Goal: Task Accomplishment & Management: Complete application form

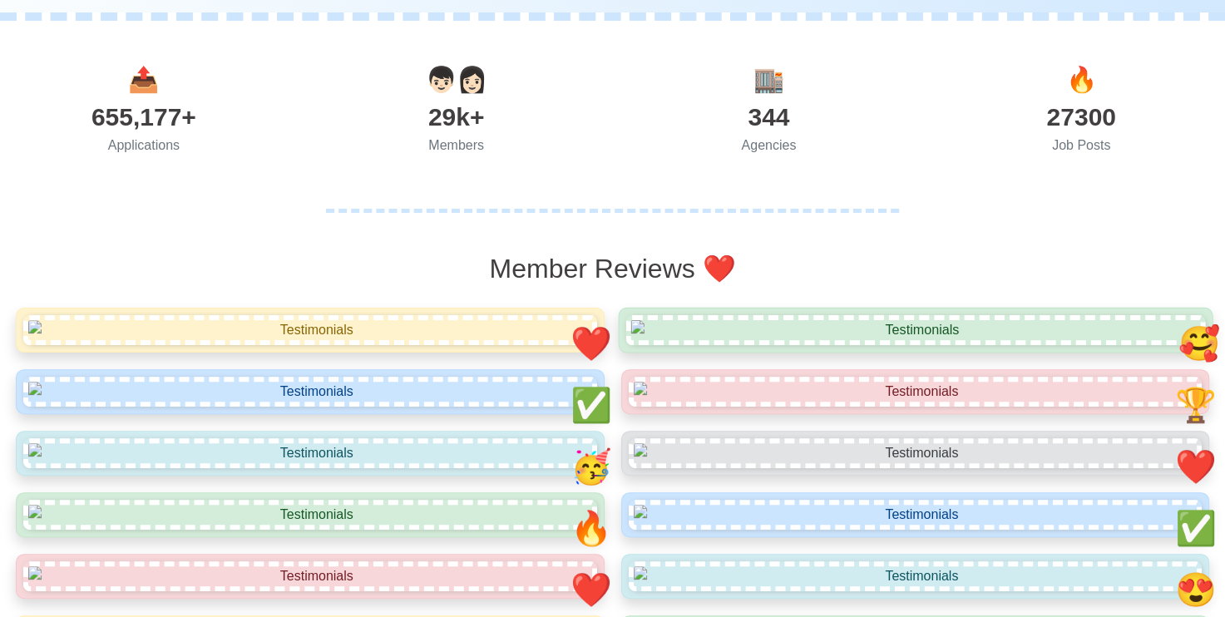
scroll to position [166, 0]
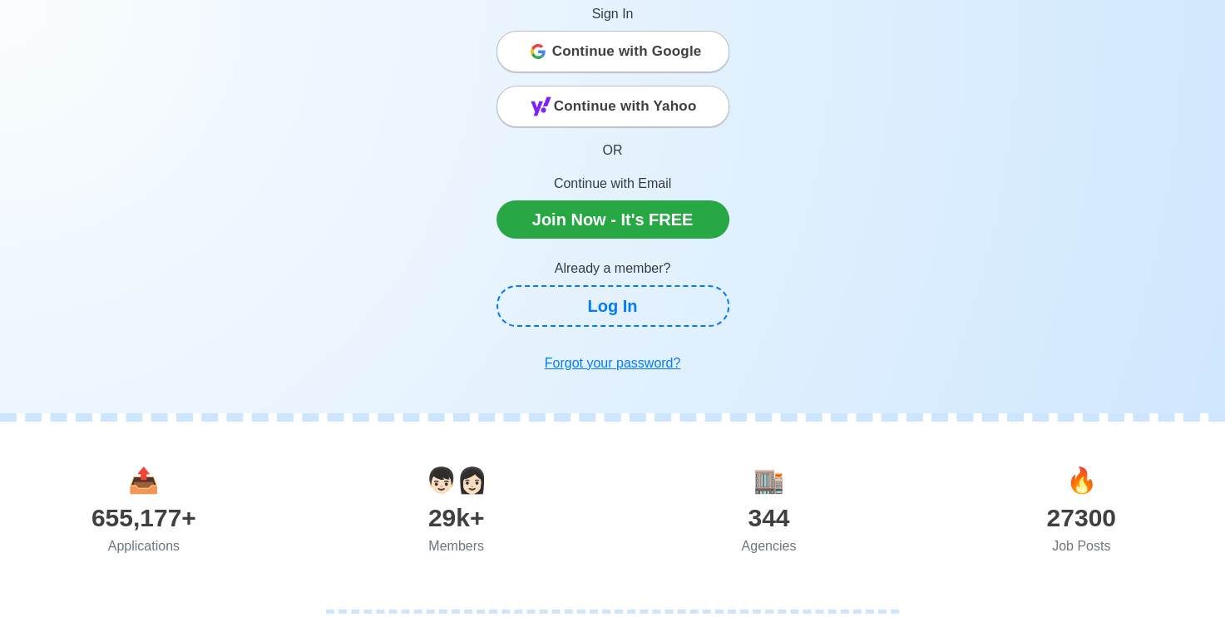
click at [605, 107] on span "Continue with Yahoo" at bounding box center [625, 106] width 143 height 33
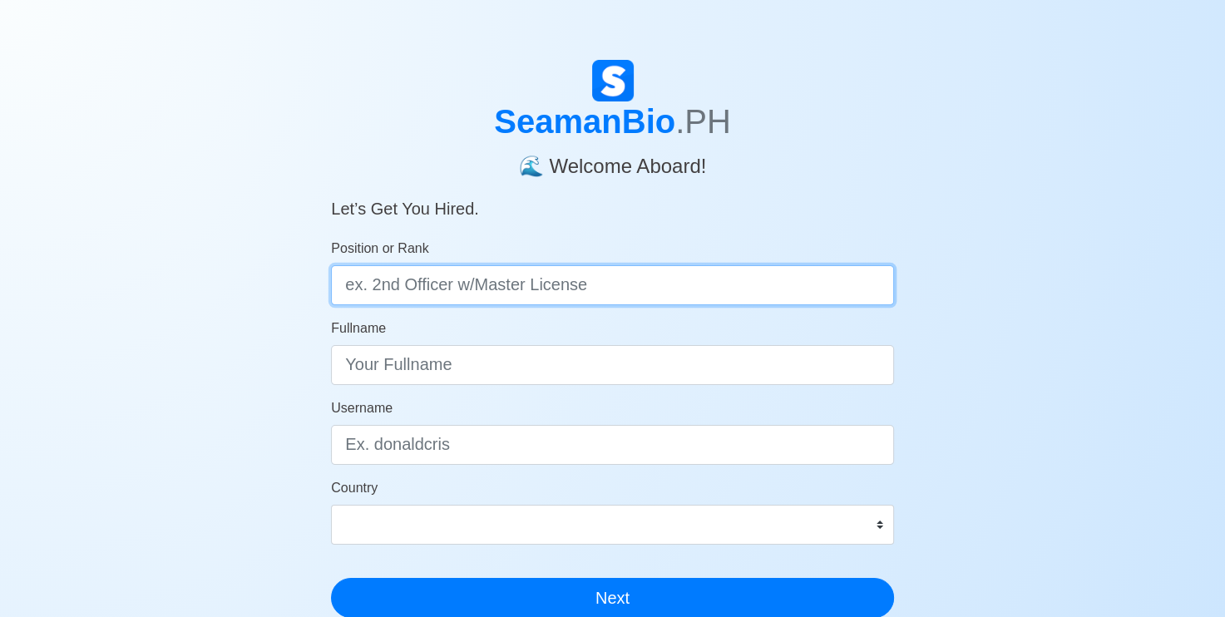
click at [421, 286] on input "Position or Rank" at bounding box center [612, 285] width 563 height 40
type input "c"
type input "CHIEFCOOK"
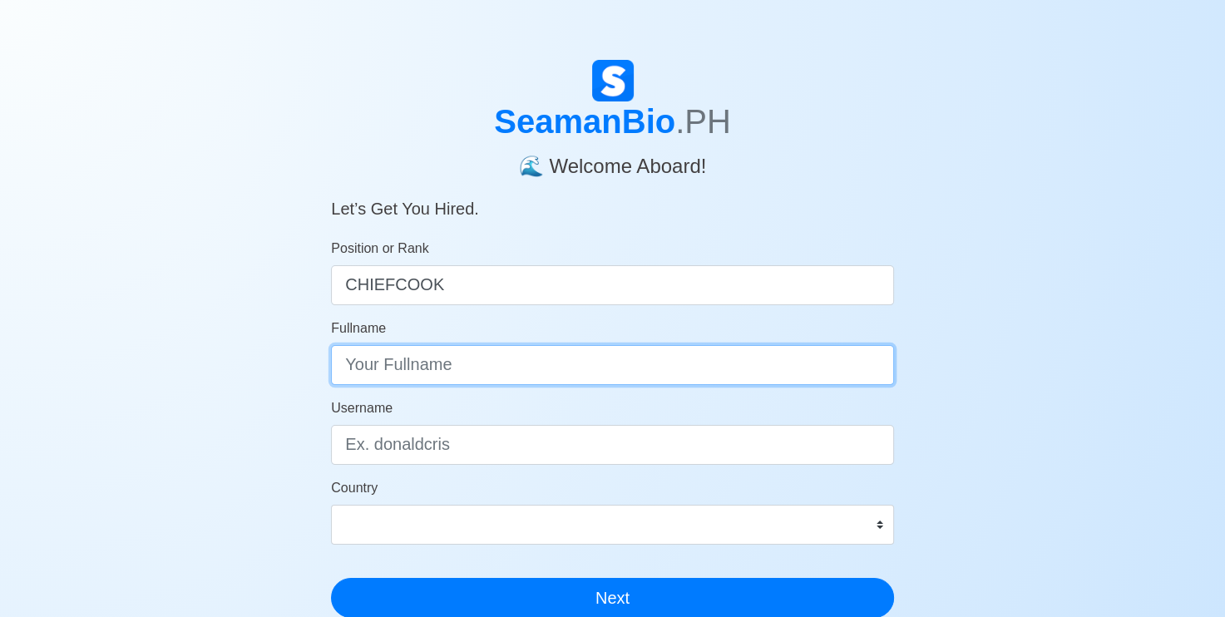
click at [461, 366] on input "Fullname" at bounding box center [612, 365] width 563 height 40
type input "G"
type input "KALVIEN KHALIL D.GERSALINA"
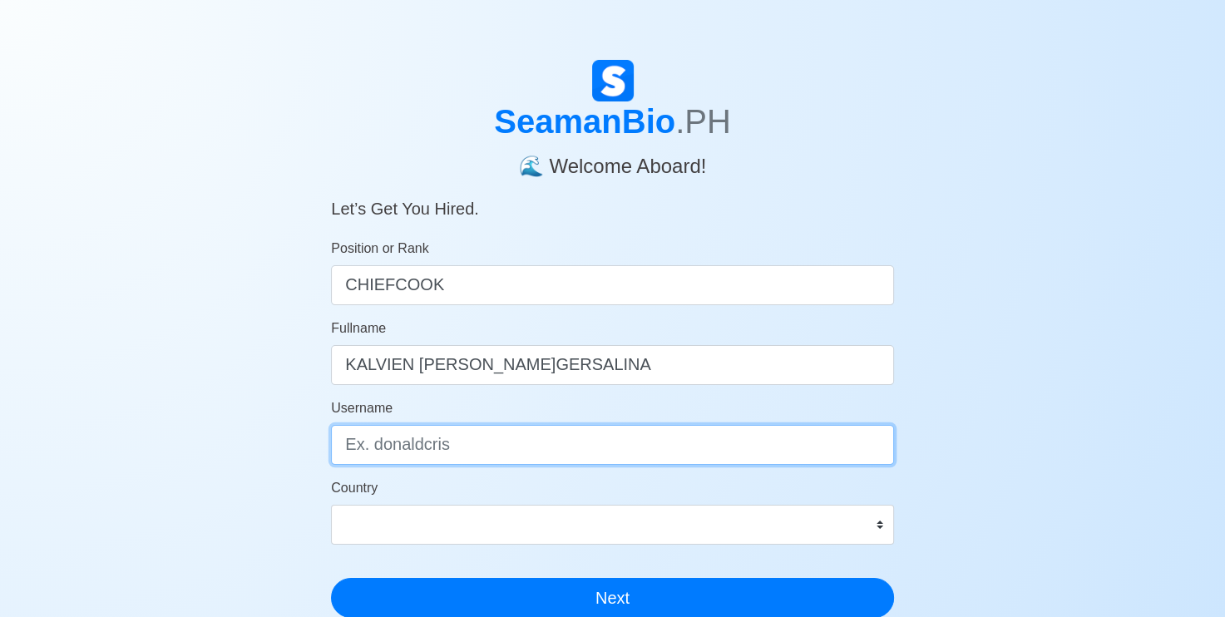
click at [448, 446] on input "Username" at bounding box center [612, 445] width 563 height 40
type input "K.K.G CALEB"
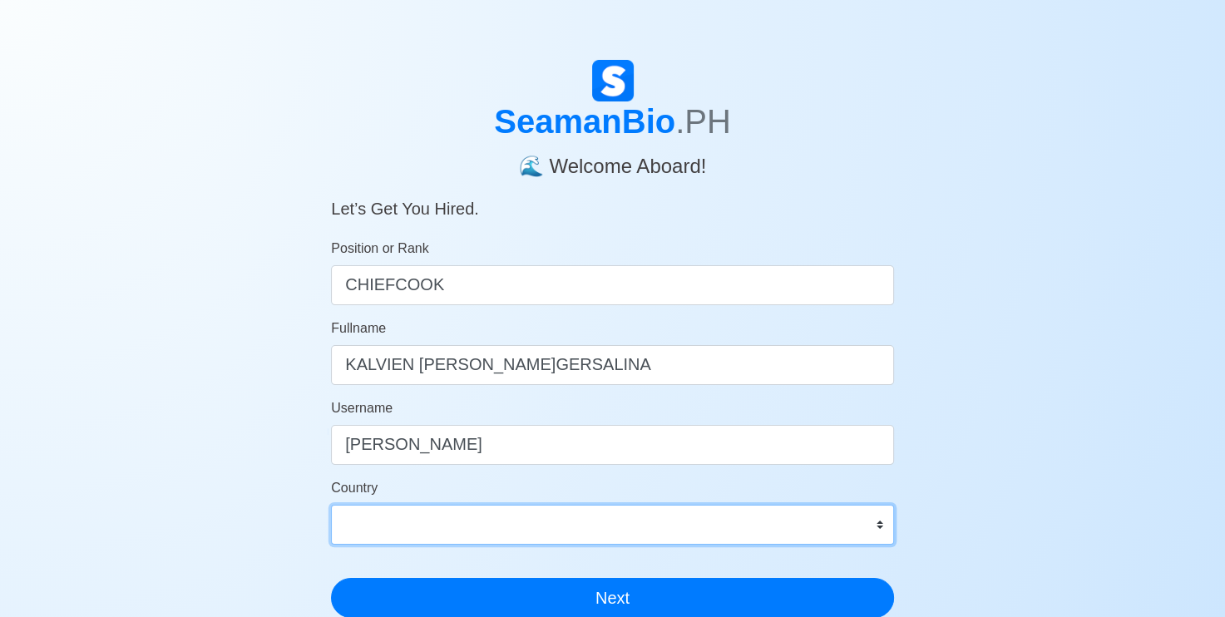
click at [406, 523] on div "Country Afghanistan Åland Islands Albania Algeria American Samoa Andorra Angola…" at bounding box center [612, 511] width 563 height 67
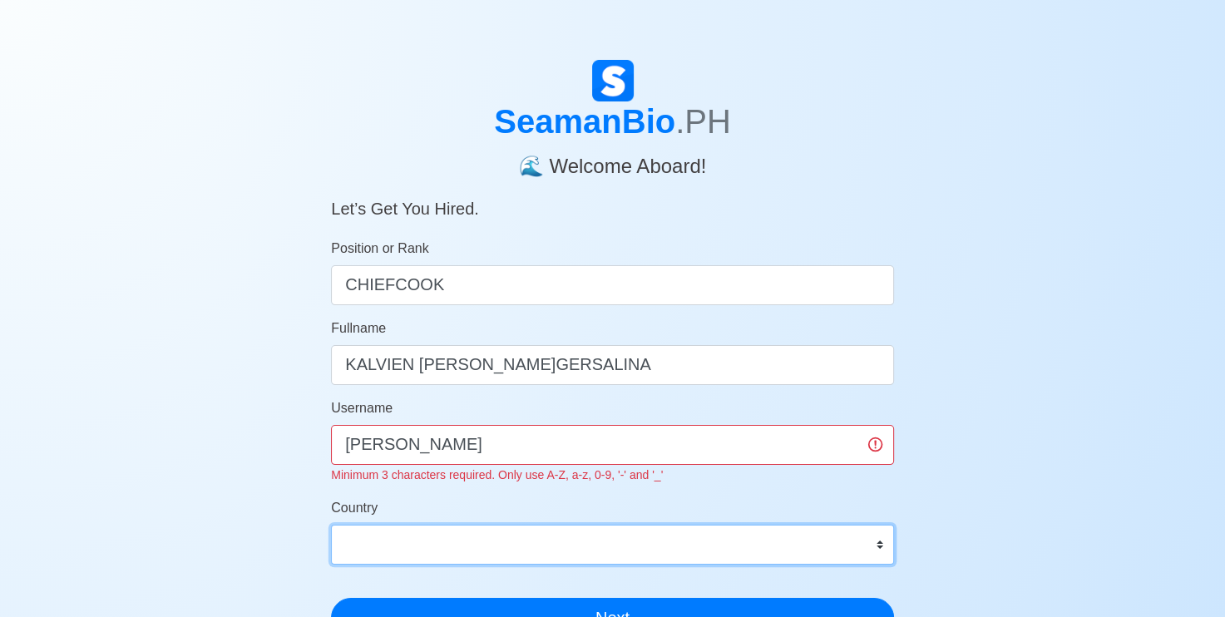
click at [413, 540] on select "Afghanistan Åland Islands Albania Algeria American Samoa Andorra Angola Anguill…" at bounding box center [612, 545] width 563 height 40
select select "HT"
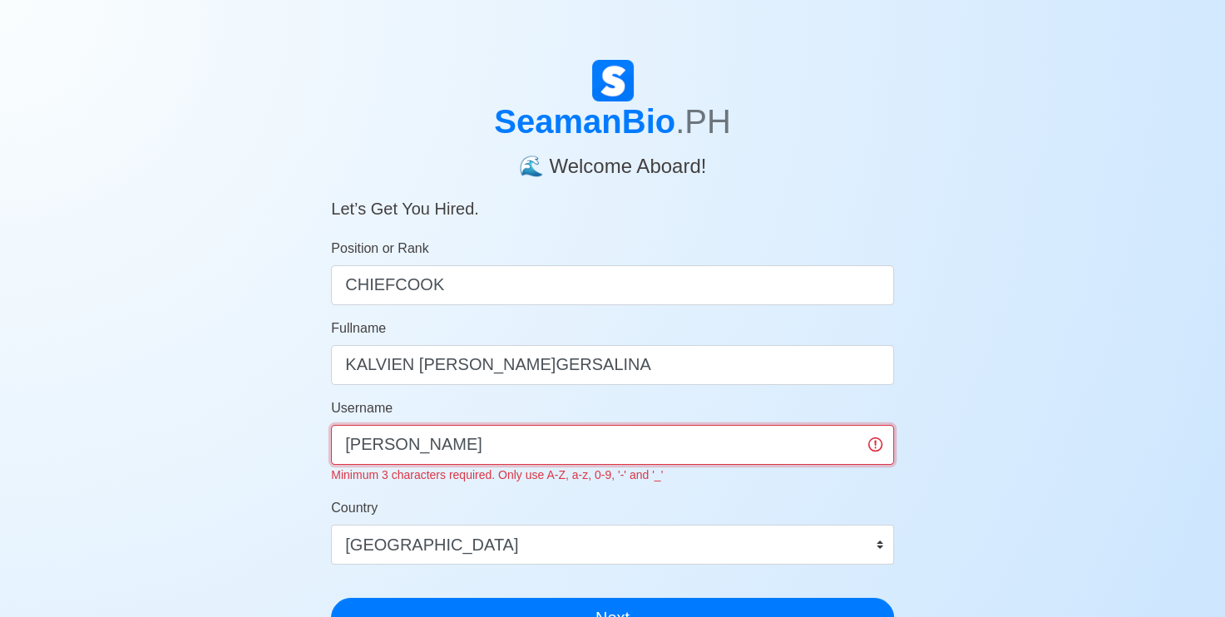
click at [496, 455] on input "K.K.G CALEB" at bounding box center [612, 445] width 563 height 40
click at [331, 598] on button "Next" at bounding box center [612, 618] width 563 height 40
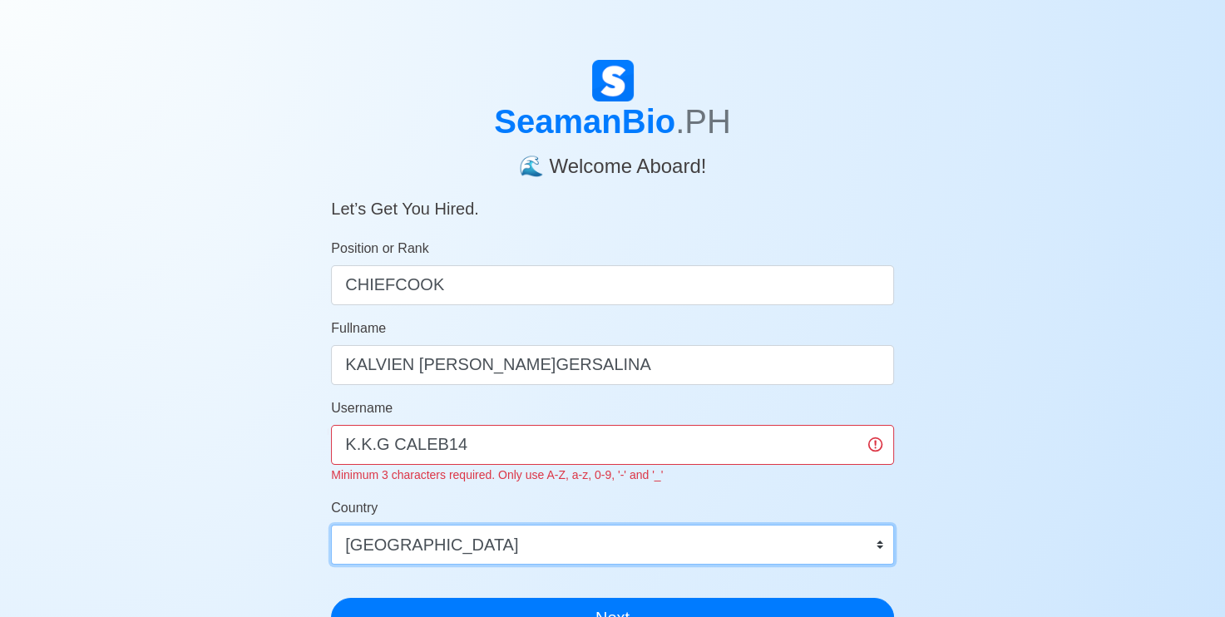
click at [459, 534] on select "Afghanistan Åland Islands Albania Algeria American Samoa Andorra Angola Anguill…" at bounding box center [612, 545] width 563 height 40
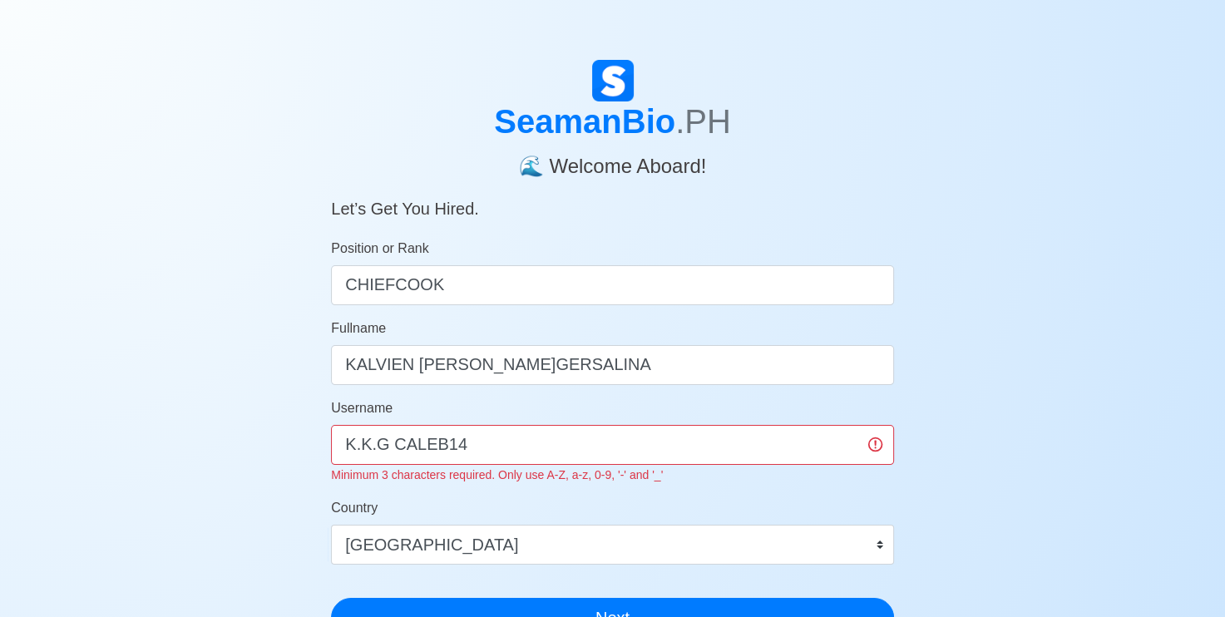
click at [180, 367] on div "SeamanBio .PH 🌊 Welcome Aboard! Let’s Get You Hired. Position or Rank CHIEFCOOK…" at bounding box center [612, 508] width 1225 height 896
click at [877, 446] on input "K.K.G CALEB14" at bounding box center [612, 445] width 563 height 40
type input "K.K.G CALEB0514"
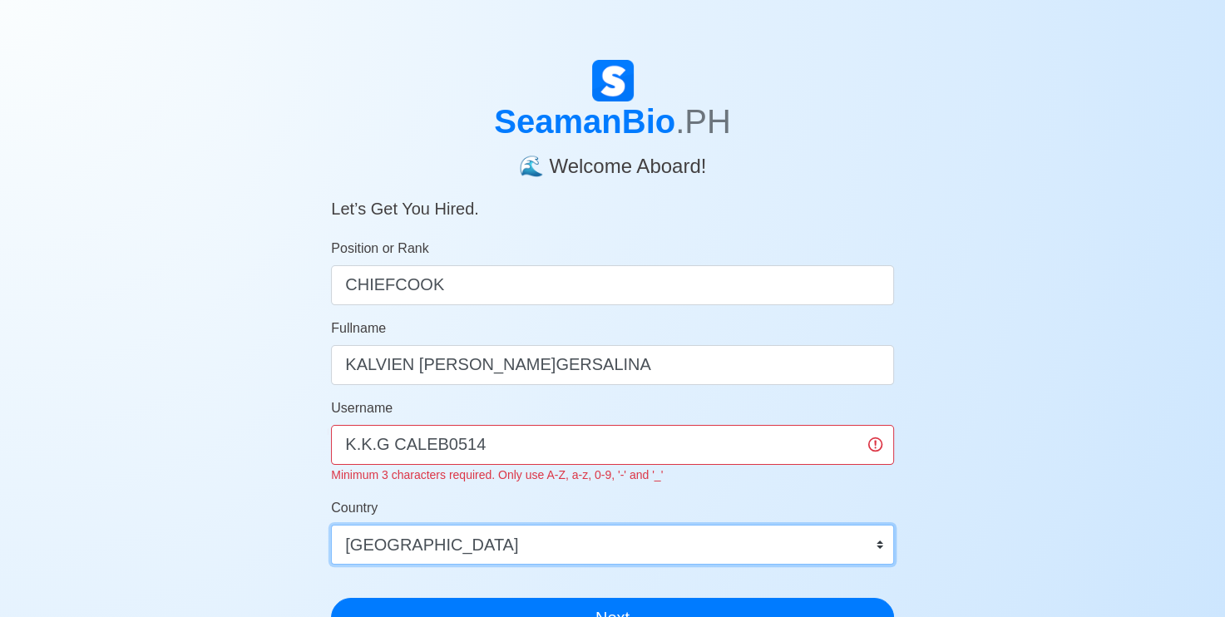
click at [863, 544] on select "Afghanistan Åland Islands Albania Algeria American Samoa Andorra Angola Anguill…" at bounding box center [612, 545] width 563 height 40
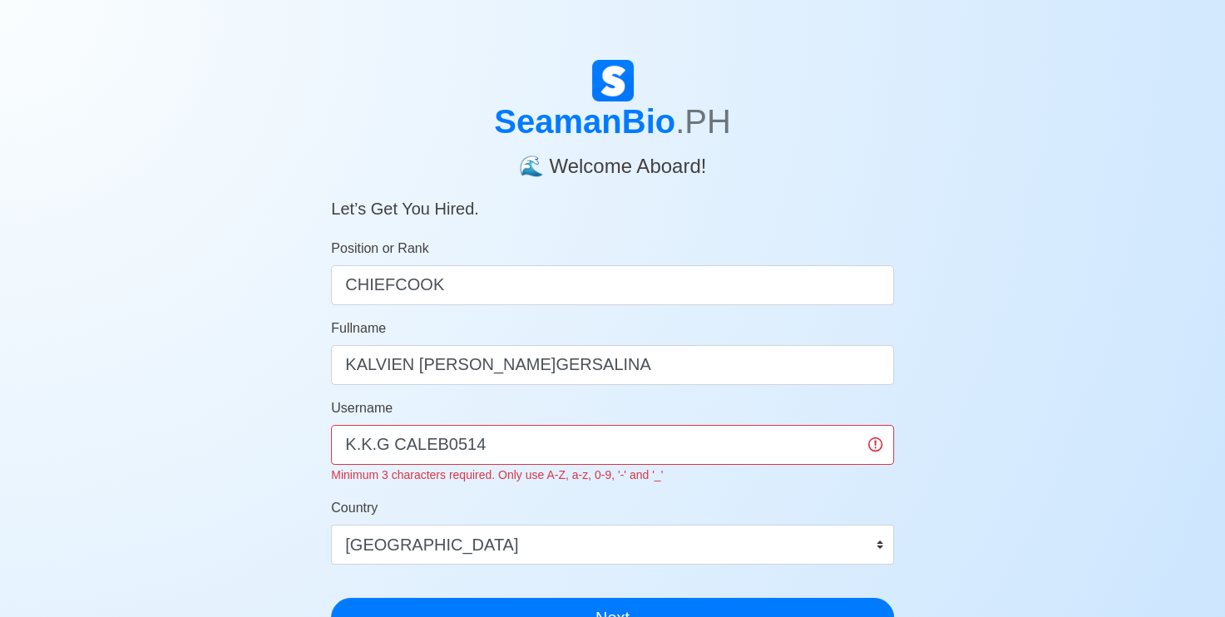
click at [253, 478] on div "SeamanBio .PH 🌊 Welcome Aboard! Let’s Get You Hired. Position or Rank CHIEFCOOK…" at bounding box center [612, 508] width 1225 height 896
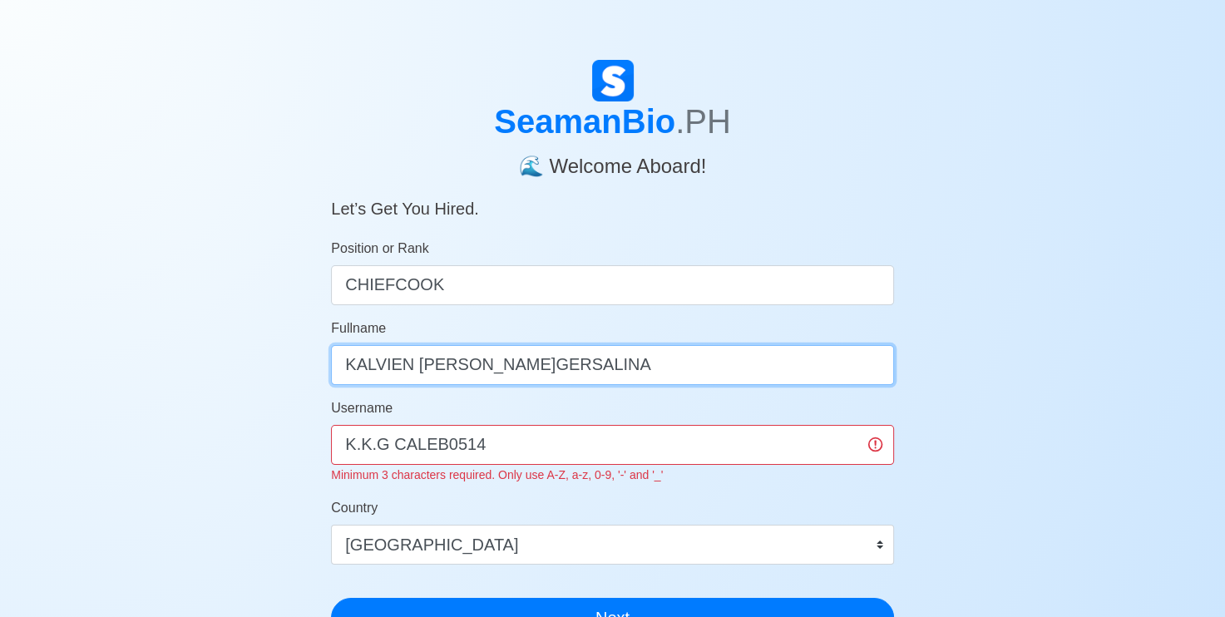
click at [768, 364] on input "KALVIEN KHALIL D.GERSALINA" at bounding box center [612, 365] width 563 height 40
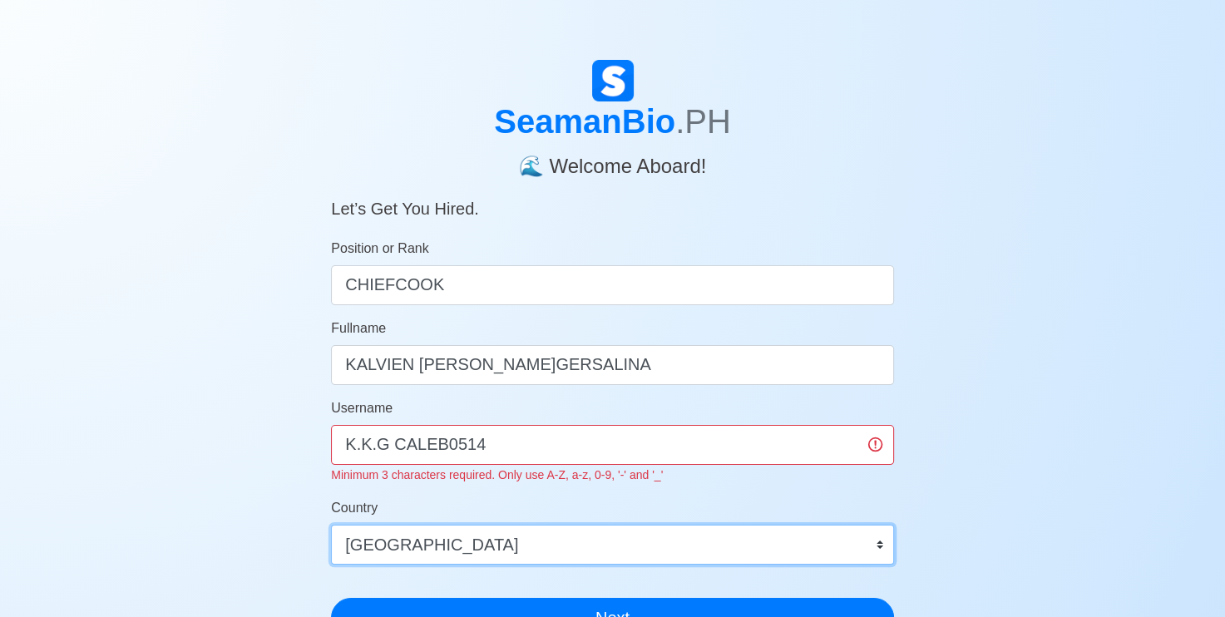
click at [880, 545] on select "Afghanistan Åland Islands Albania Algeria American Samoa Andorra Angola Anguill…" at bounding box center [612, 545] width 563 height 40
click at [881, 537] on select "Afghanistan Åland Islands Albania Algeria American Samoa Andorra Angola Anguill…" at bounding box center [612, 545] width 563 height 40
click at [423, 544] on select "Afghanistan Åland Islands Albania Algeria American Samoa Andorra Angola Anguill…" at bounding box center [612, 545] width 563 height 40
select select "PH"
click at [331, 525] on select "Afghanistan Åland Islands Albania Algeria American Samoa Andorra Angola Anguill…" at bounding box center [612, 545] width 563 height 40
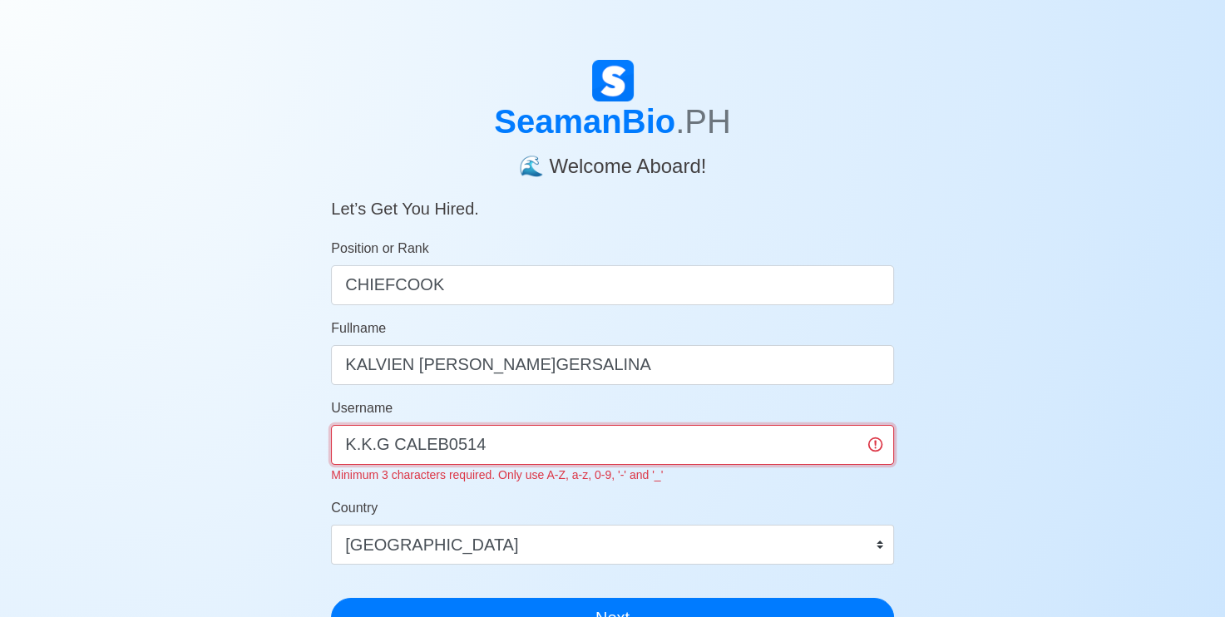
click at [476, 448] on input "K.K.G CALEB0514" at bounding box center [612, 445] width 563 height 40
type input "K"
type input "G"
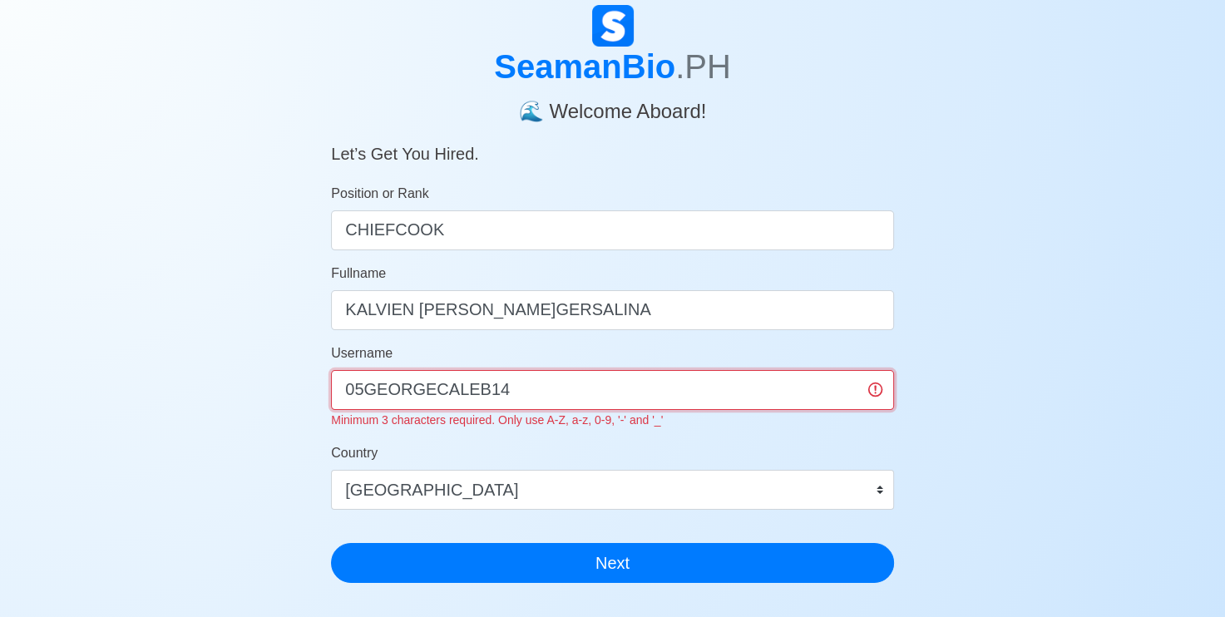
scroll to position [83, 0]
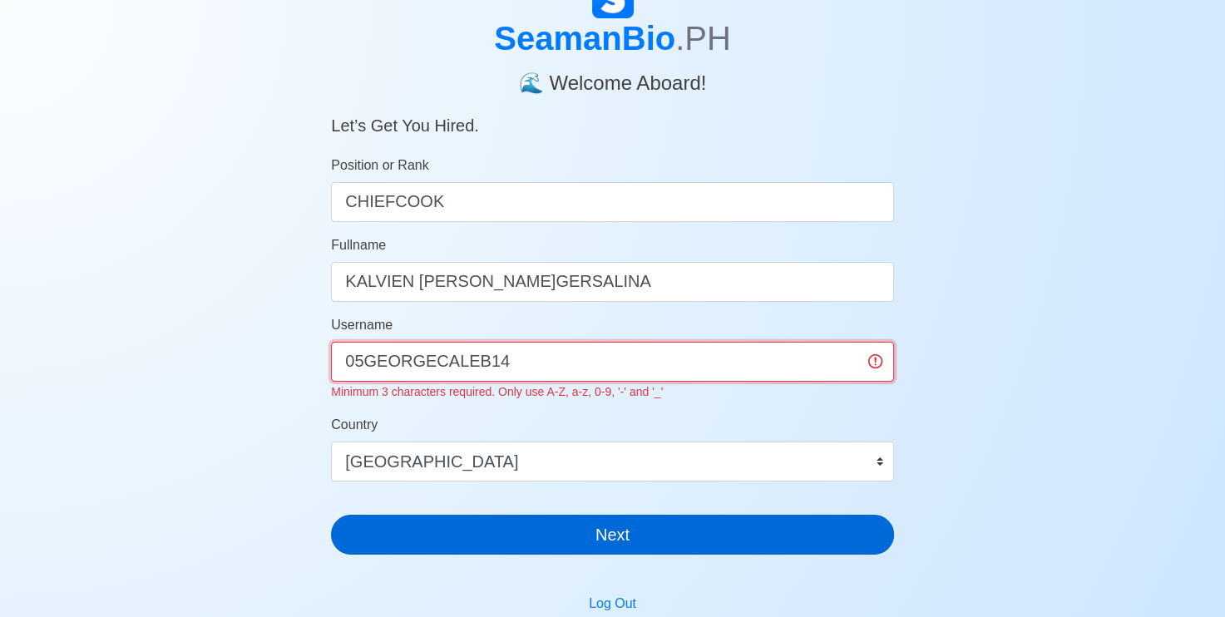
type input "05GEORGECALEB14"
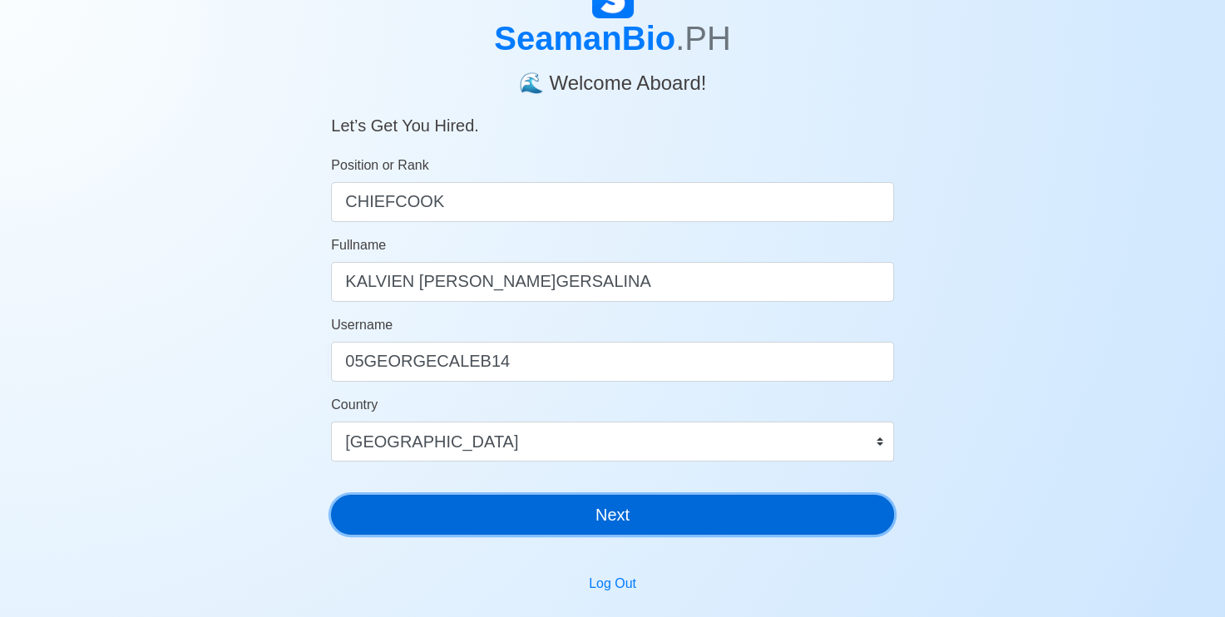
click at [648, 535] on div "SeamanBio .PH 🌊 Welcome Aboard! Let’s Get You Hired. Position or Rank CHIEFCOOK…" at bounding box center [612, 262] width 563 height 571
click at [622, 510] on button "Next" at bounding box center [612, 515] width 563 height 40
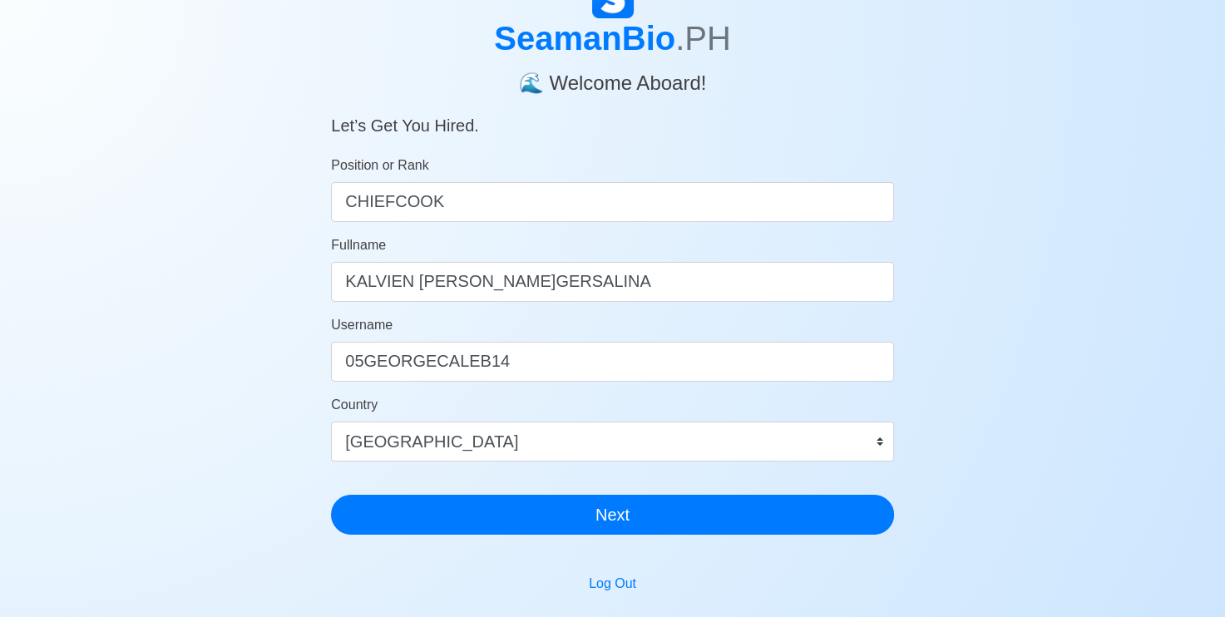
scroll to position [20, 0]
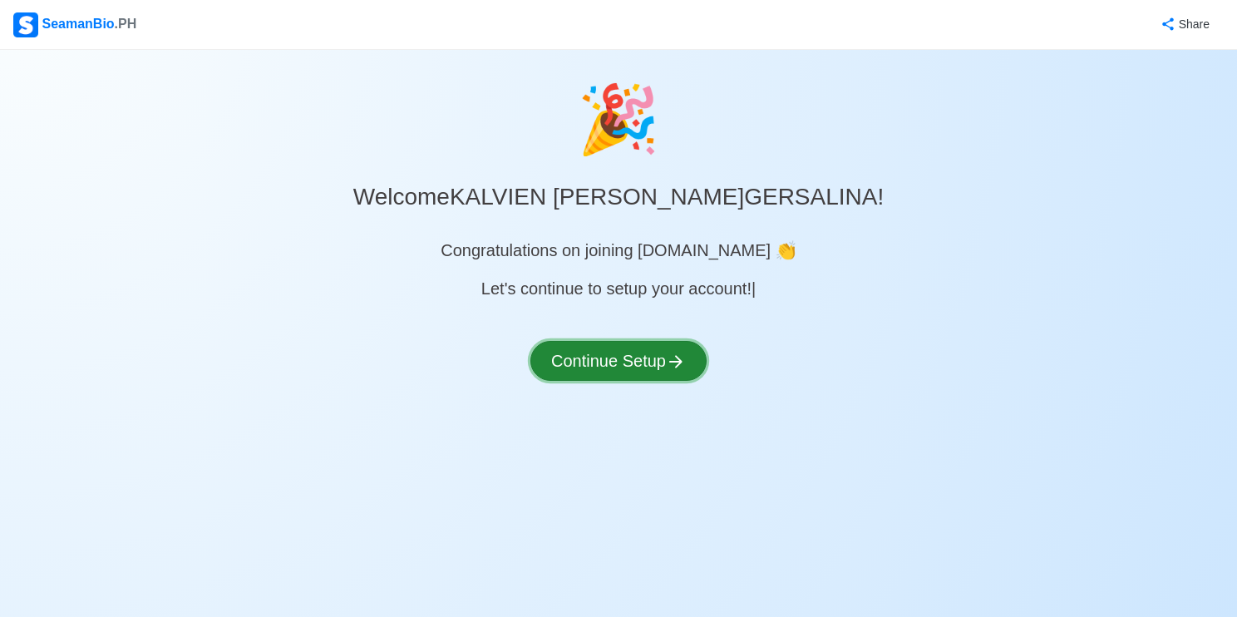
click at [641, 361] on button "Continue Setup" at bounding box center [618, 361] width 176 height 40
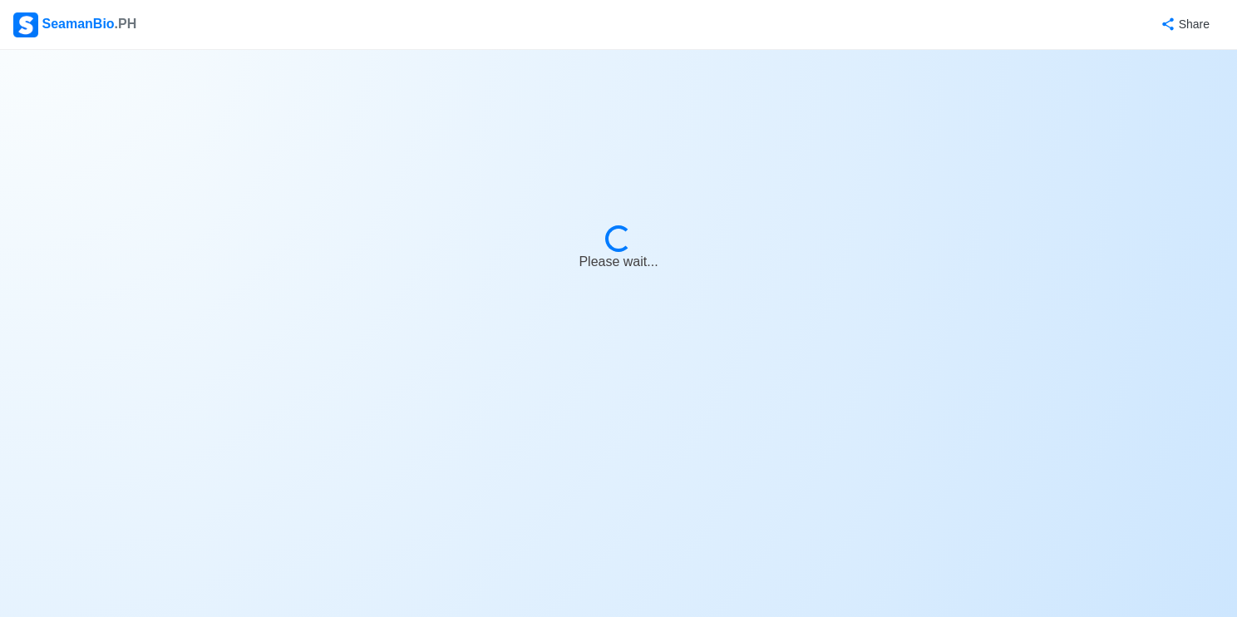
select select "Visible for Hiring"
select select "PH"
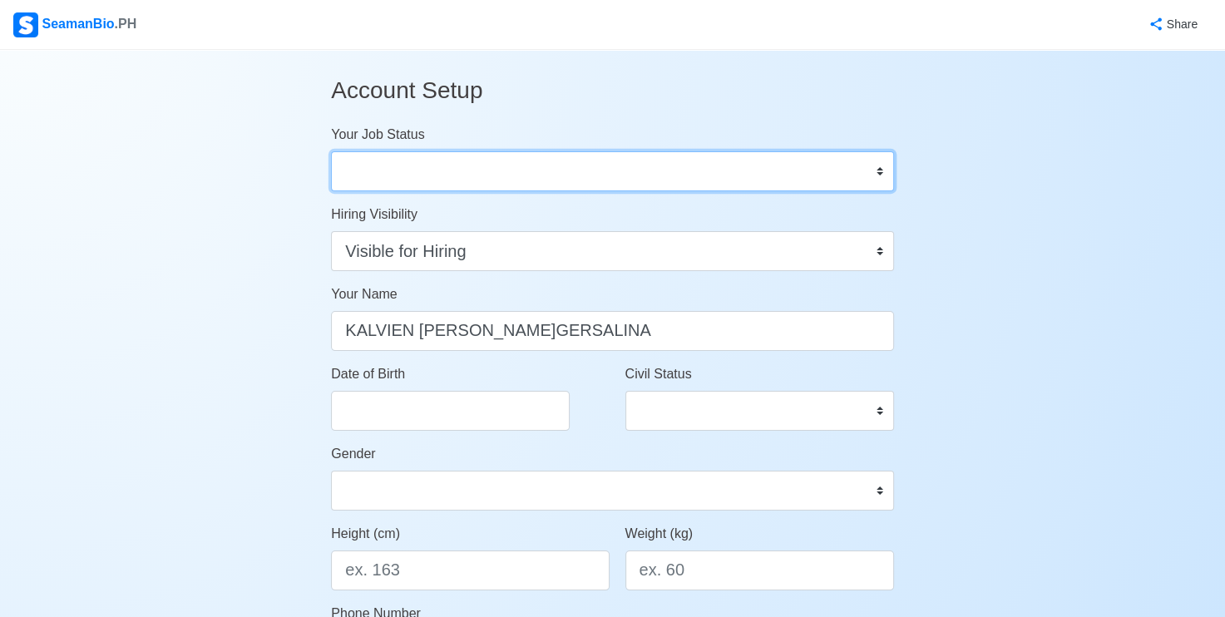
click at [878, 175] on select "Onboard Actively Looking for Job Not Looking for Job" at bounding box center [612, 171] width 563 height 40
select select "Actively Looking for Job"
click at [331, 151] on select "Onboard Actively Looking for Job Not Looking for Job" at bounding box center [612, 171] width 563 height 40
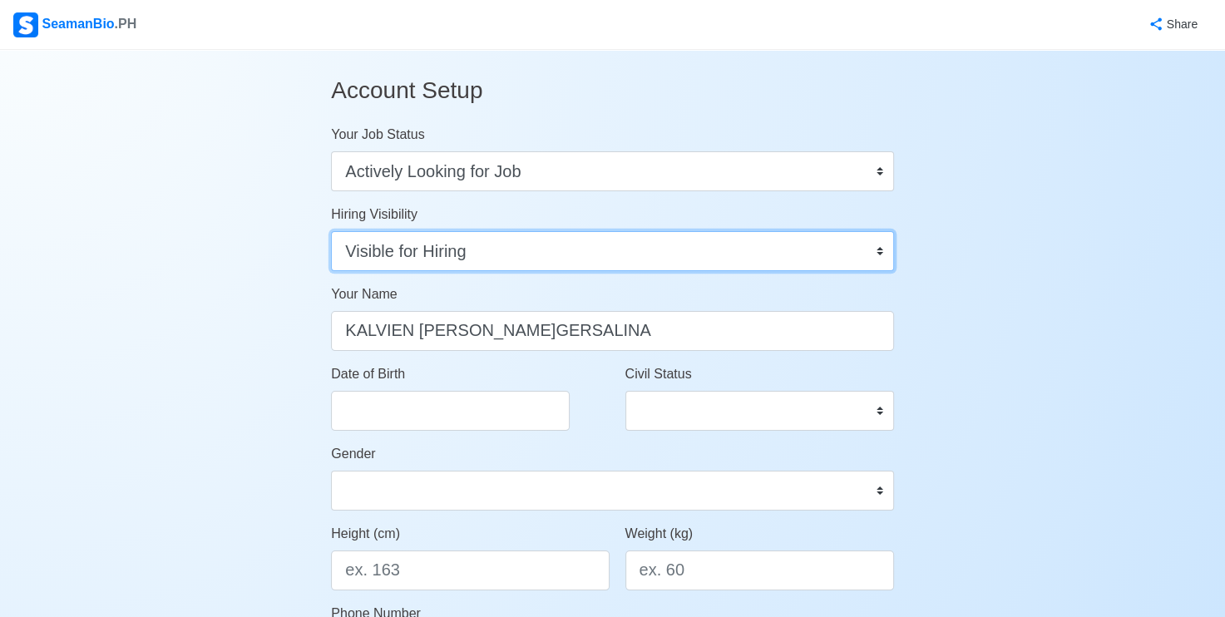
click at [878, 253] on select "Visible for Hiring Not Visible for Hiring" at bounding box center [612, 251] width 563 height 40
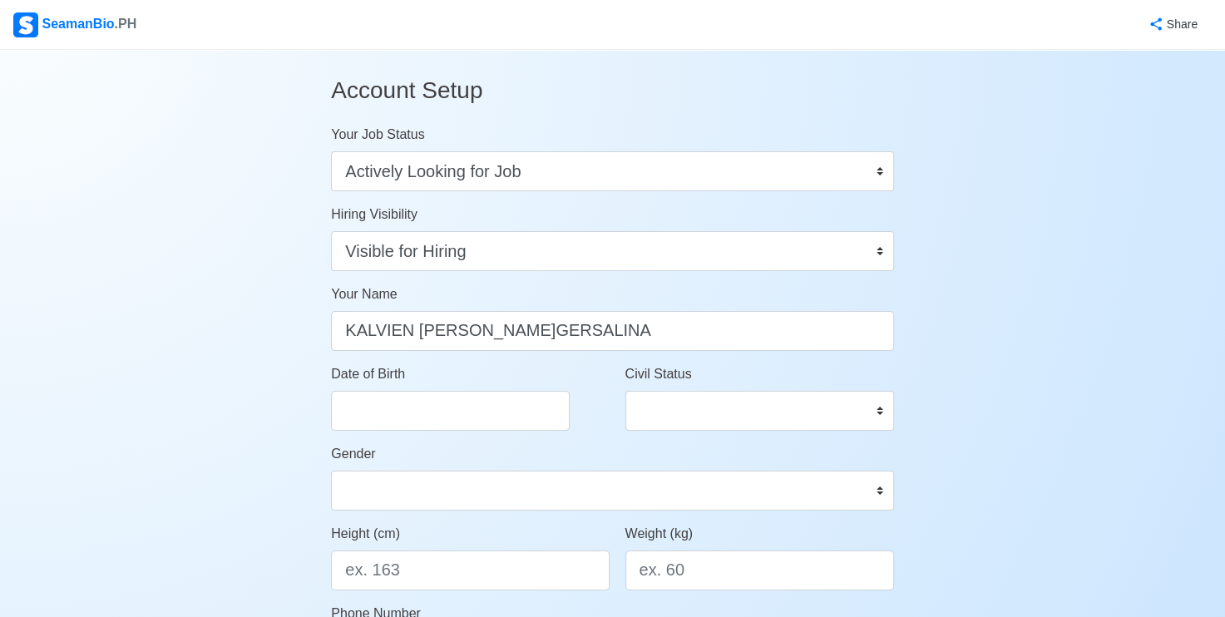
click at [419, 412] on input "Date of Birth" at bounding box center [450, 411] width 239 height 40
select select "****"
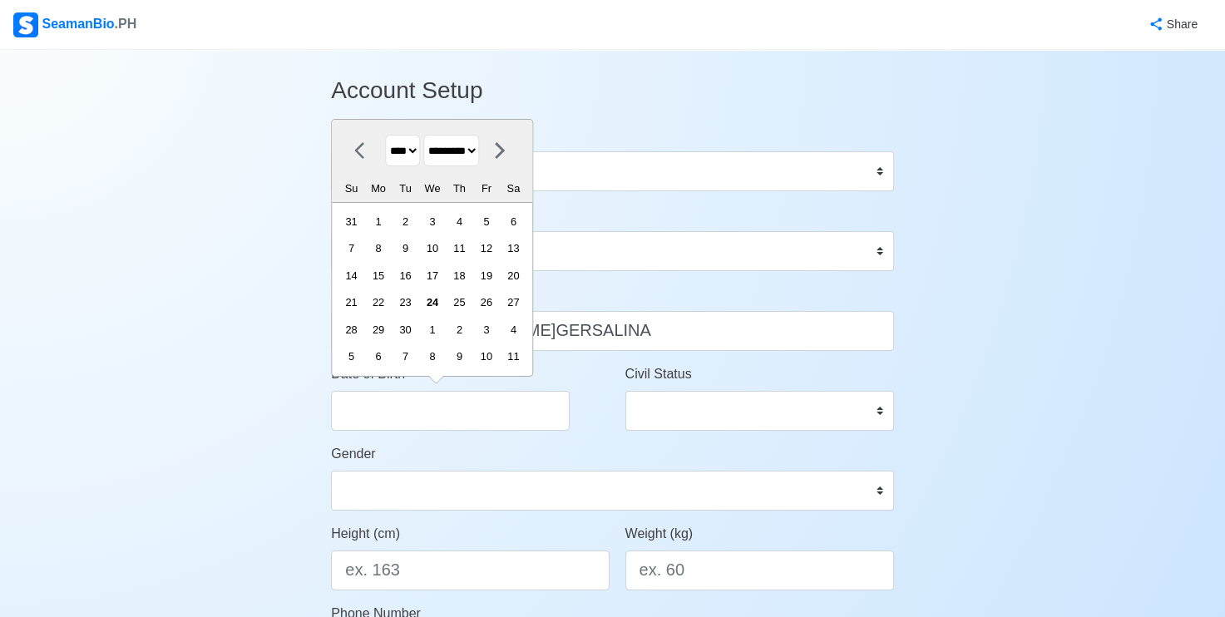
click at [360, 154] on icon at bounding box center [364, 151] width 20 height 20
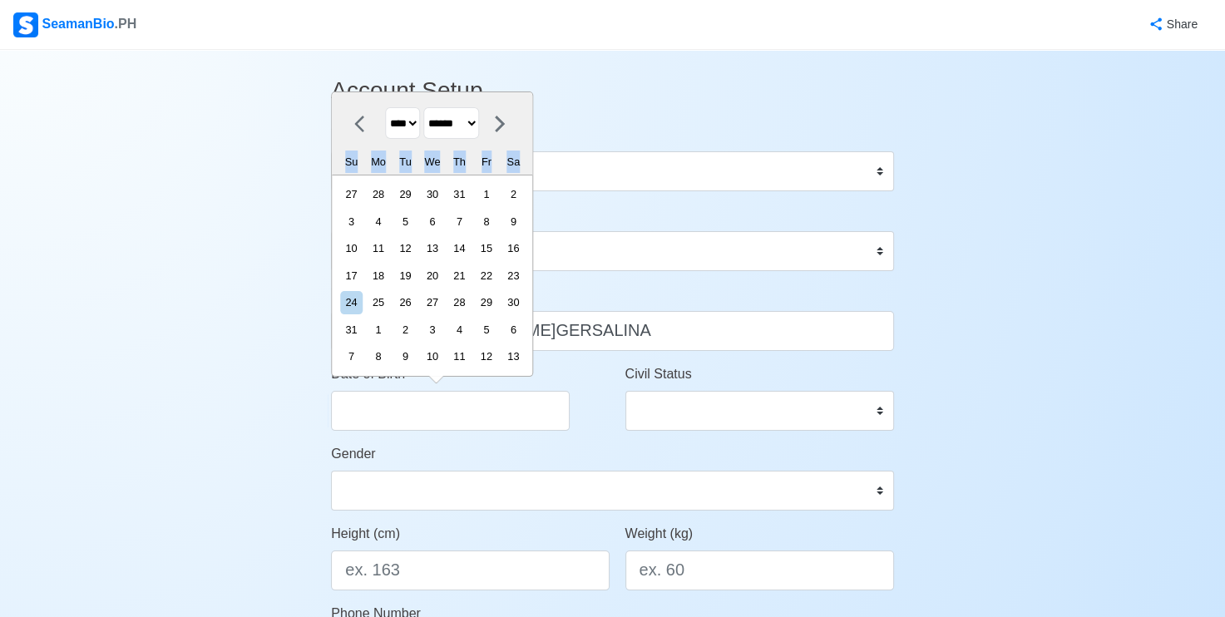
click at [359, 154] on div "Su" at bounding box center [351, 161] width 22 height 22
click at [359, 155] on div "Su" at bounding box center [351, 161] width 22 height 22
click at [356, 128] on icon at bounding box center [364, 124] width 20 height 20
select select "****"
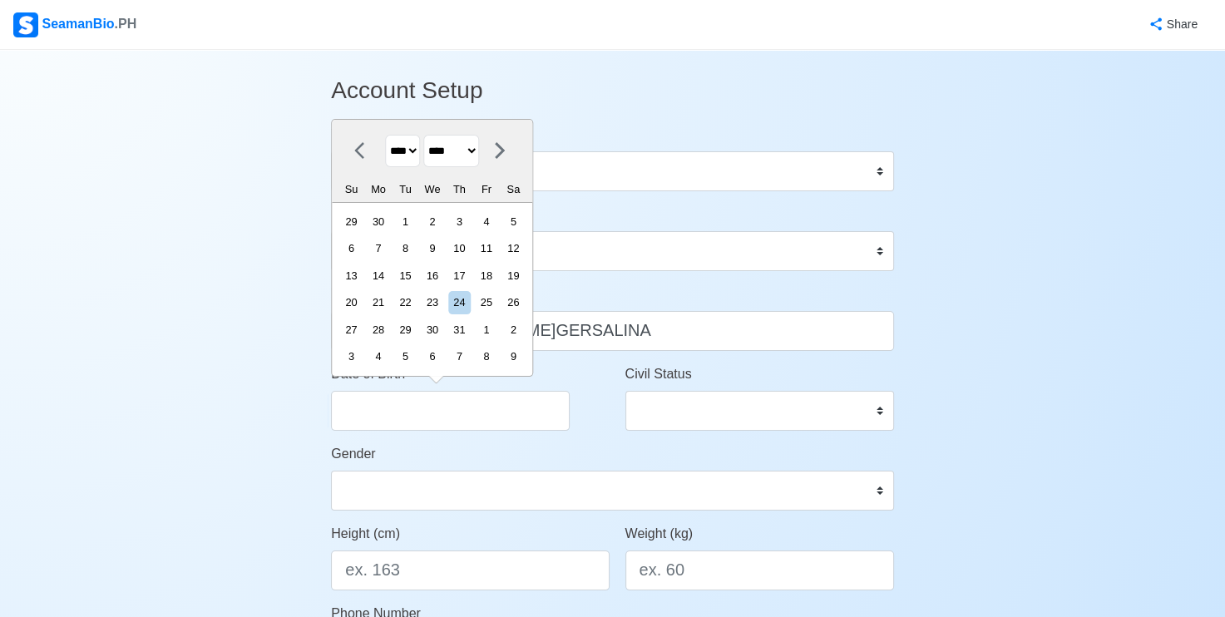
click at [356, 128] on div "**** **** **** **** **** **** **** **** **** **** **** **** **** **** **** ****…" at bounding box center [432, 161] width 200 height 83
click at [417, 155] on select "**** **** **** **** **** **** **** **** **** **** **** **** **** **** **** ****…" at bounding box center [402, 151] width 35 height 32
click at [417, 154] on select "**** **** **** **** **** **** **** **** **** **** **** **** **** **** **** ****…" at bounding box center [402, 151] width 35 height 32
select select "****"
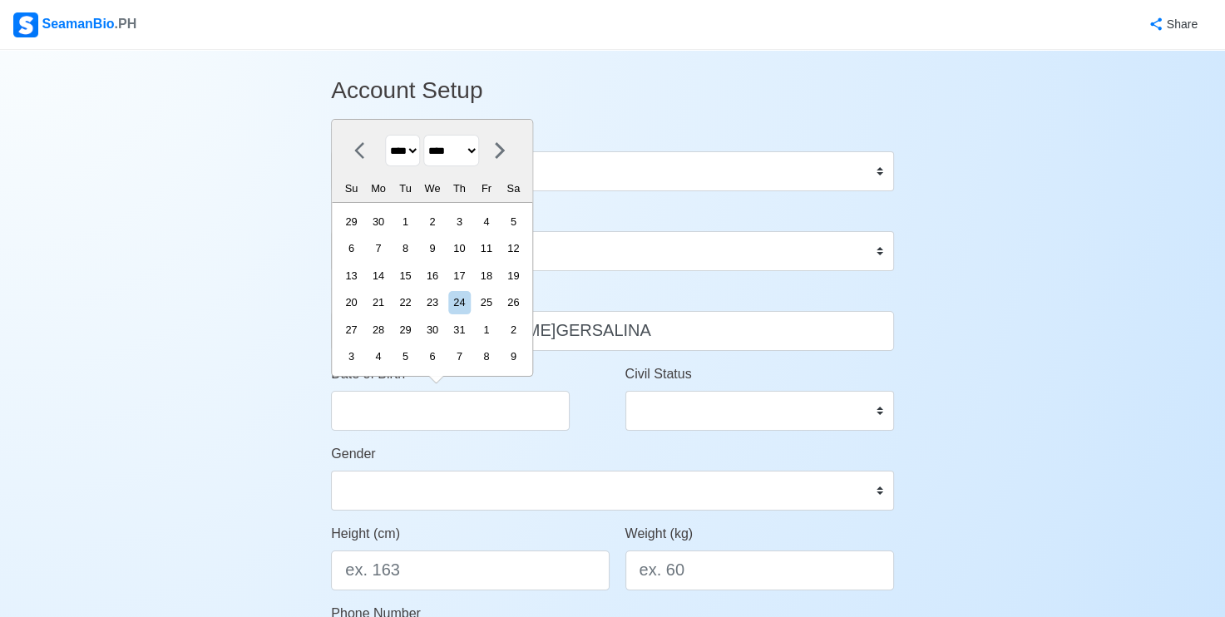
click at [385, 136] on select "**** **** **** **** **** **** **** **** **** **** **** **** **** **** **** ****…" at bounding box center [402, 151] width 35 height 32
click at [479, 156] on select "******* ******** ***** ***** *** **** **** ****** ********* ******* ******** **…" at bounding box center [451, 151] width 56 height 32
select select "********"
click at [430, 136] on select "******* ******** ***** ***** *** **** **** ****** ********* ******* ******** **…" at bounding box center [451, 151] width 56 height 32
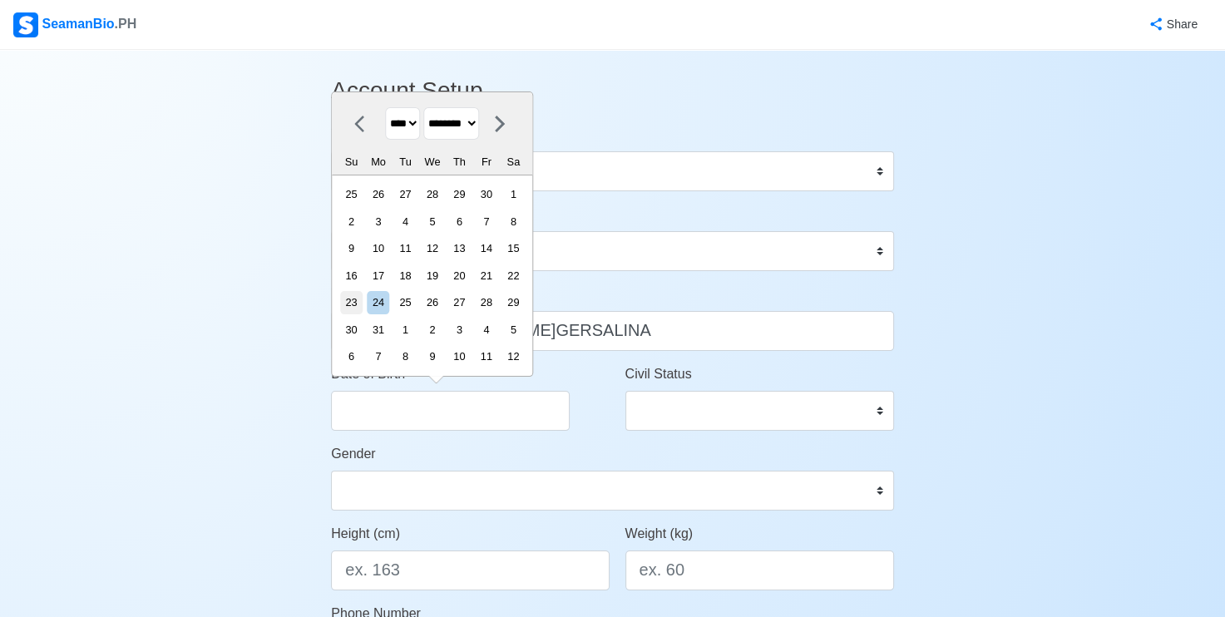
click at [362, 302] on div "23" at bounding box center [351, 302] width 22 height 22
type input "12/23/1984"
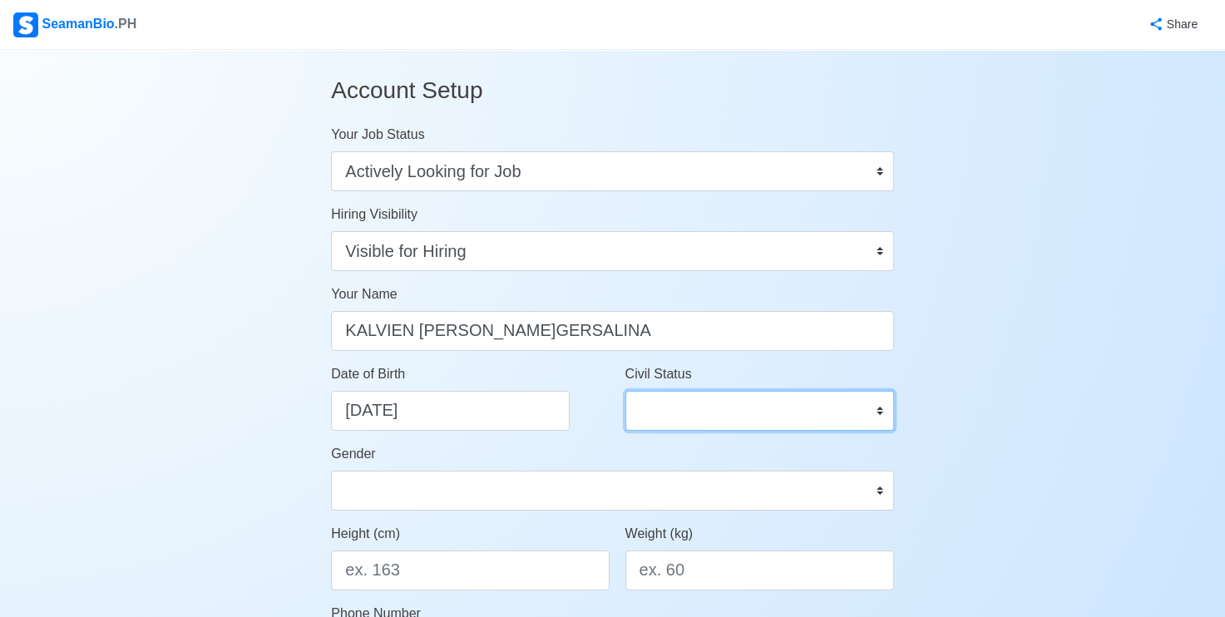
drag, startPoint x: 879, startPoint y: 407, endPoint x: 872, endPoint y: 402, distance: 8.8
click at [878, 407] on select "Single Married Widowed Separated" at bounding box center [759, 411] width 269 height 40
select select "Married"
click at [625, 391] on select "Single Married Widowed Separated" at bounding box center [759, 411] width 269 height 40
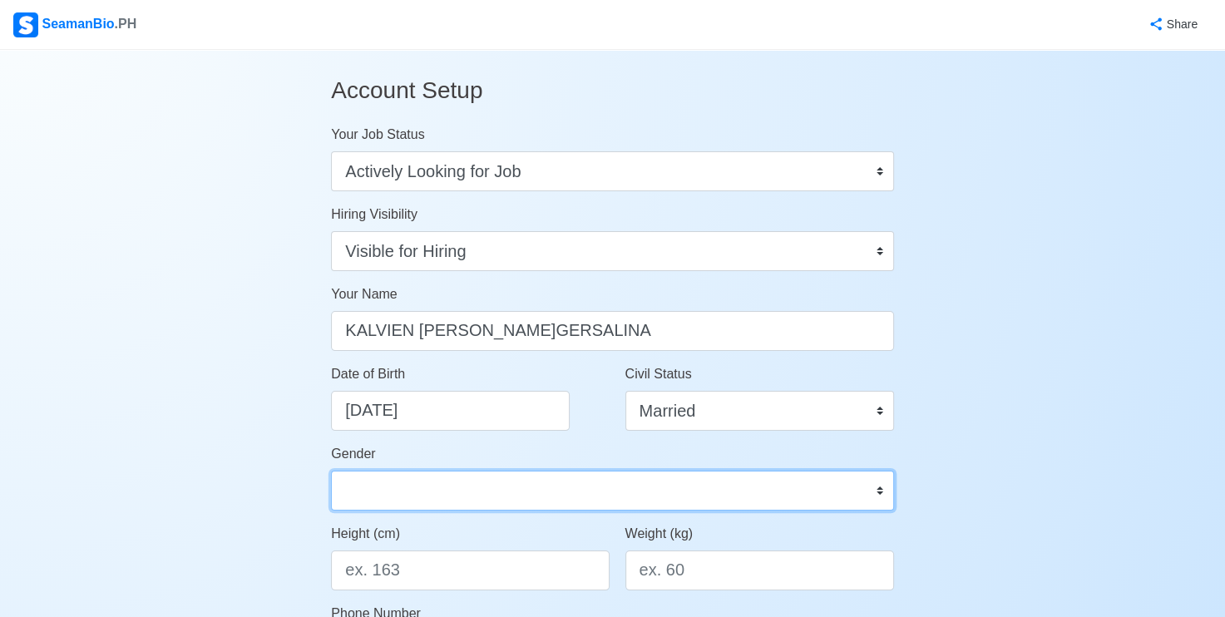
click at [406, 492] on select "Male Female" at bounding box center [612, 491] width 563 height 40
select select "Male"
click at [331, 471] on select "Male Female" at bounding box center [612, 491] width 563 height 40
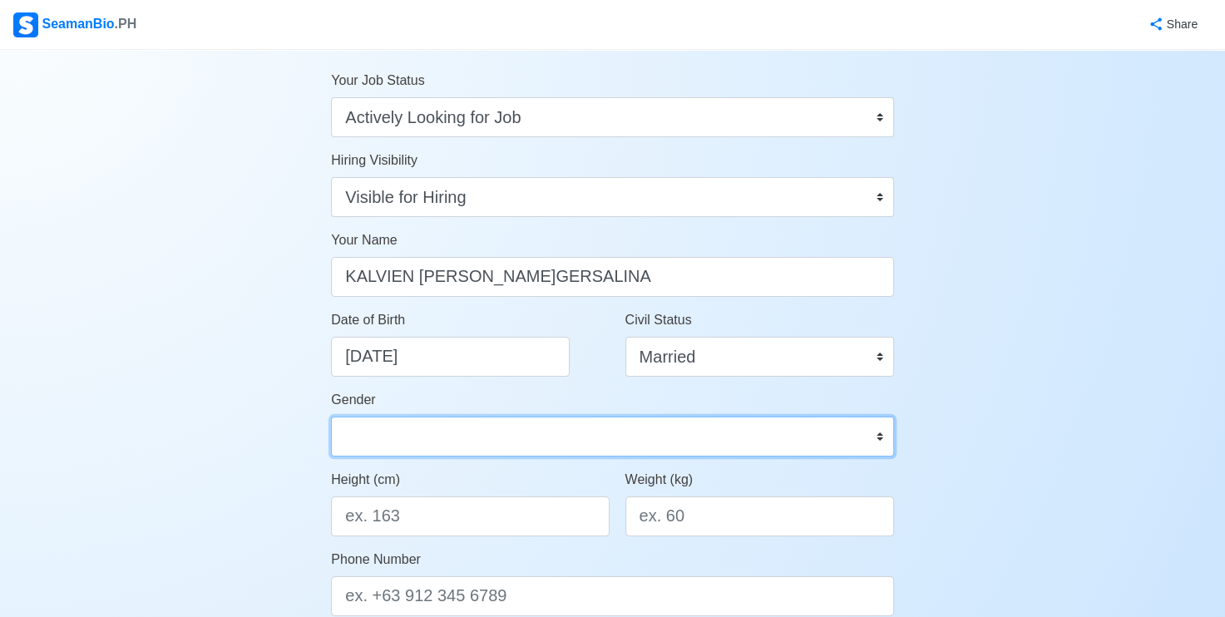
scroll to position [83, 0]
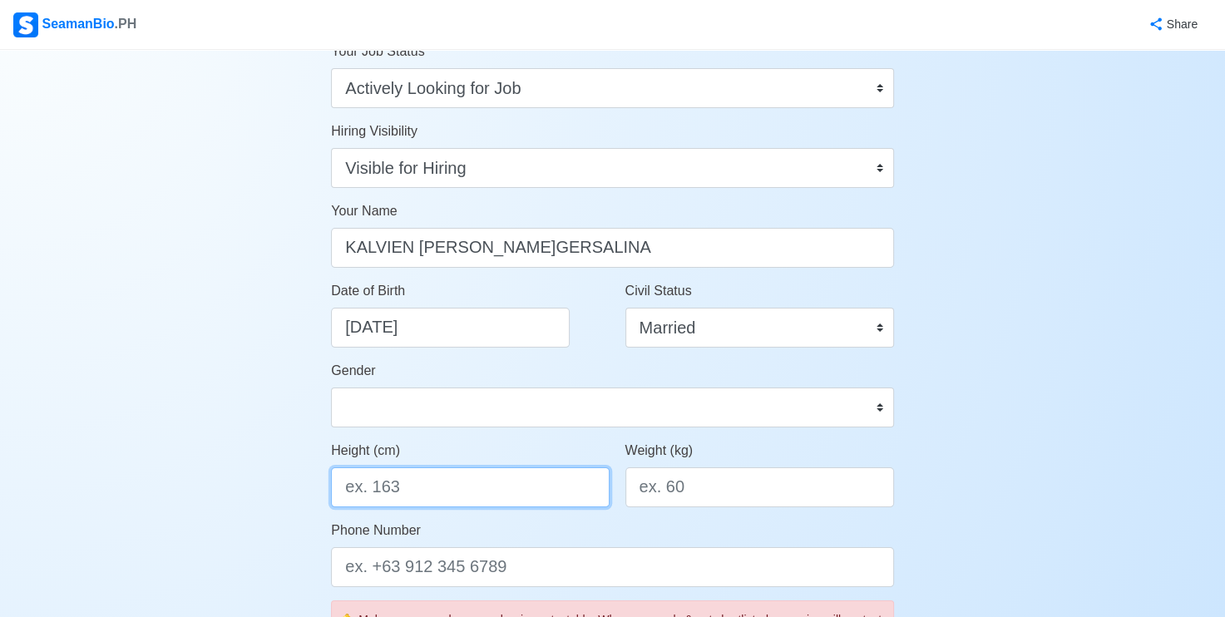
click at [420, 491] on input "Height (cm)" at bounding box center [470, 487] width 278 height 40
type input "163"
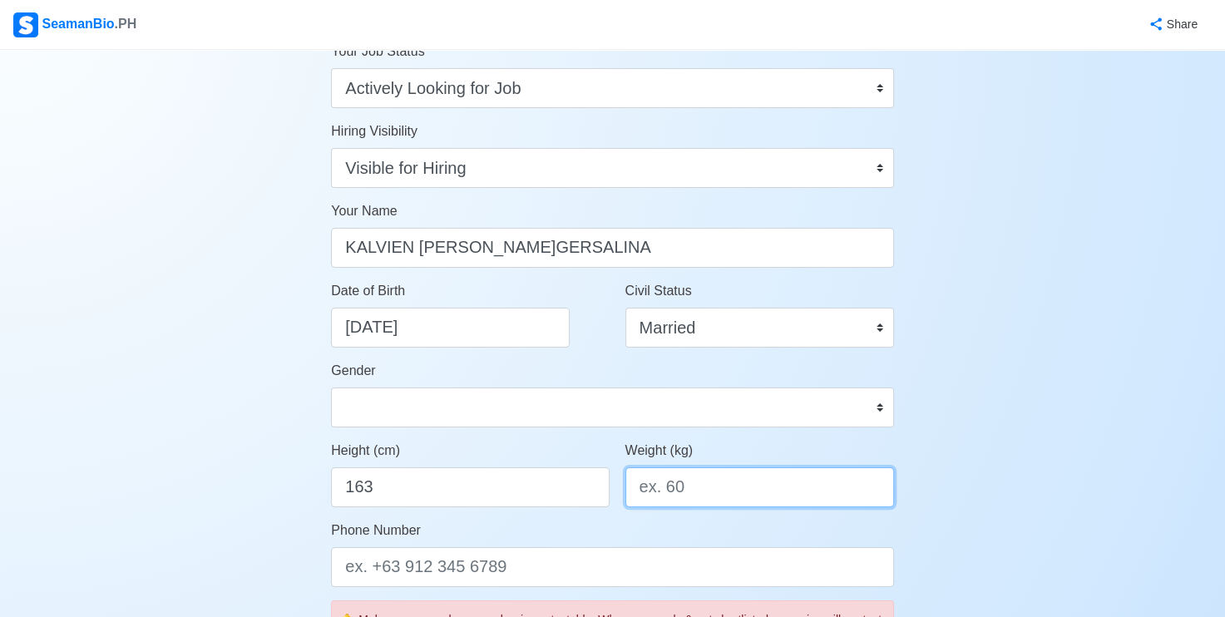
click at [705, 486] on input "Weight (kg)" at bounding box center [759, 487] width 269 height 40
type input "68"
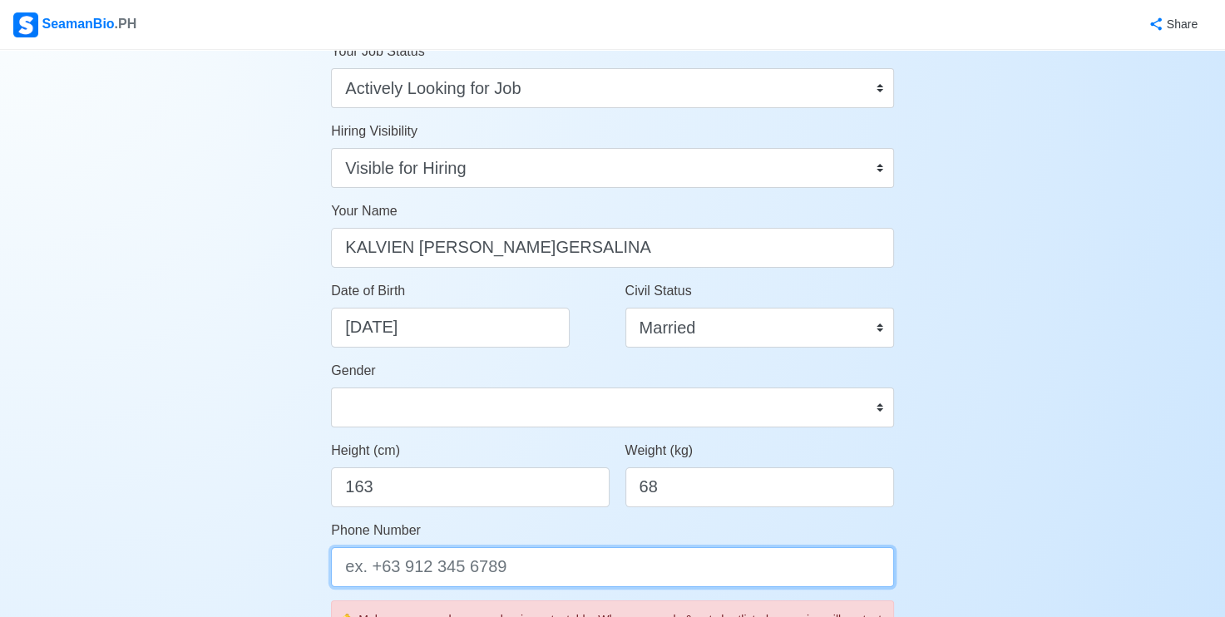
click at [507, 571] on input "Phone Number" at bounding box center [612, 567] width 563 height 40
type input "="
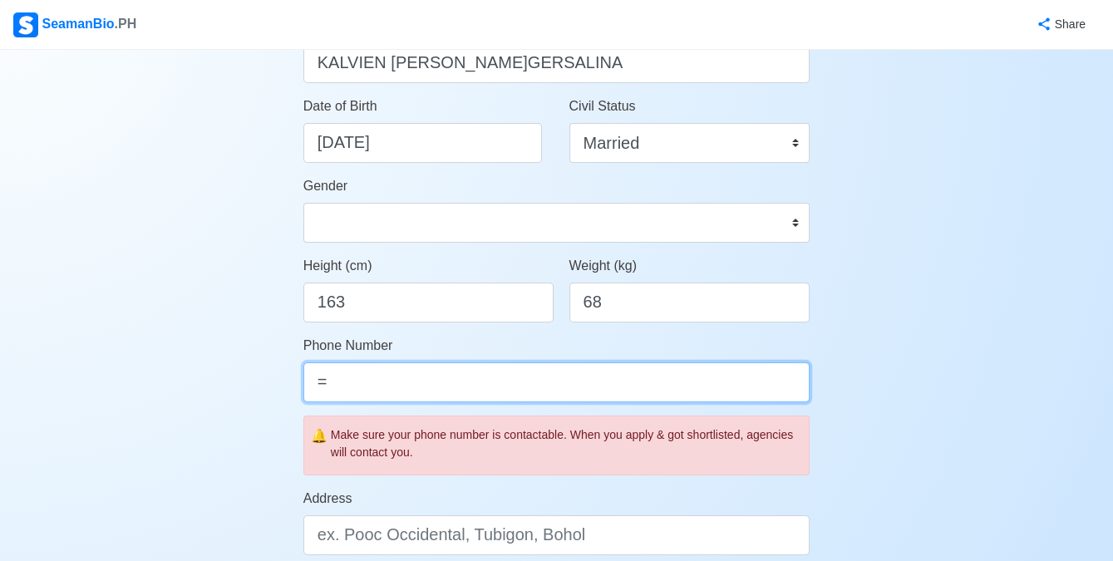
scroll to position [309, 0]
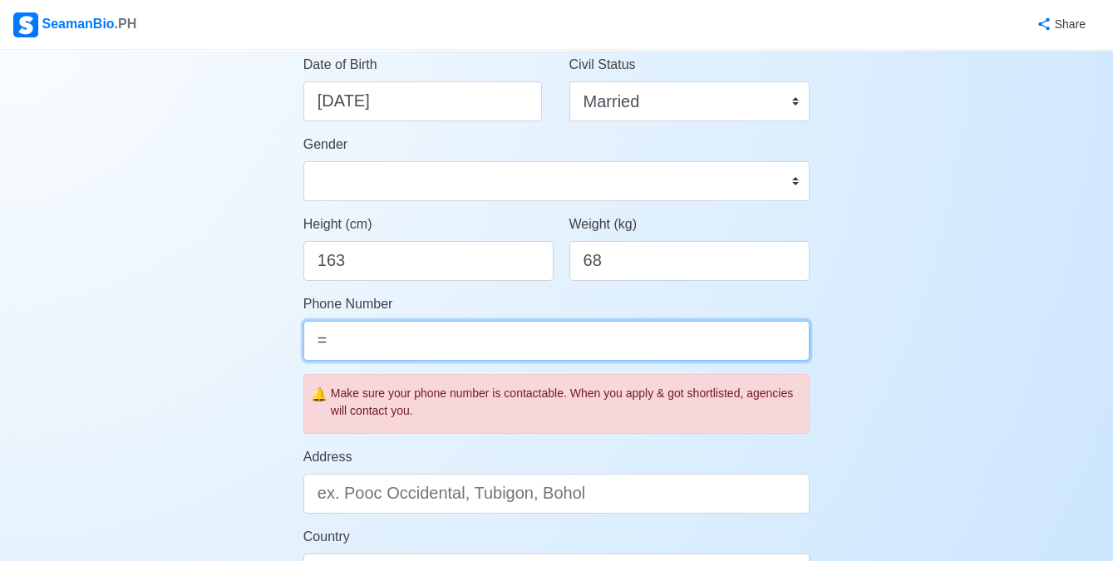
click at [341, 343] on input "=" at bounding box center [556, 341] width 507 height 40
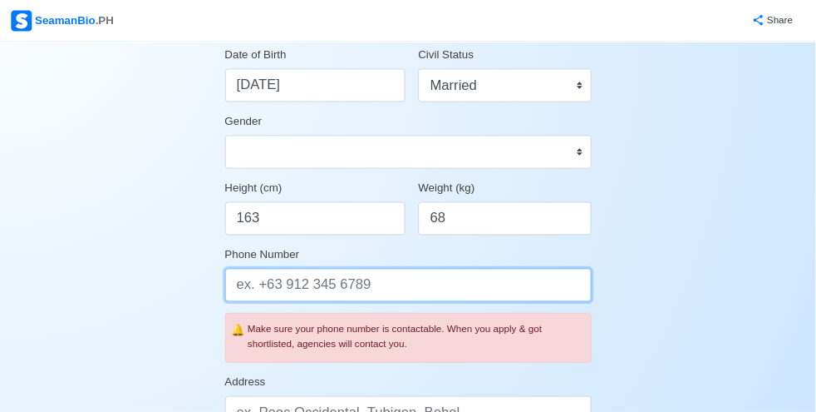
scroll to position [308, 0]
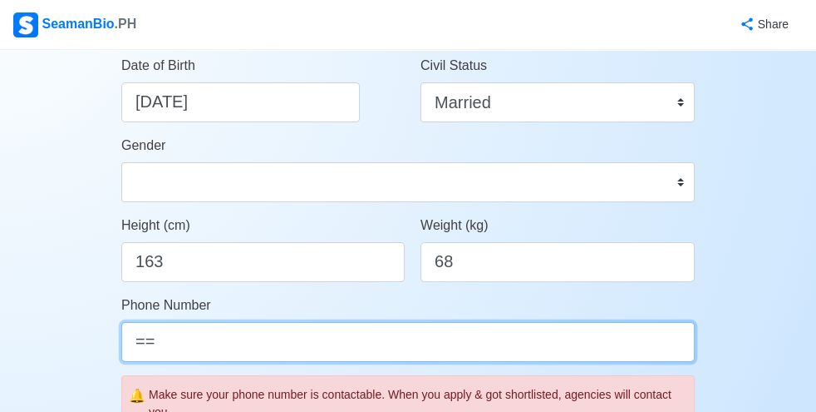
type input "="
type input "+"
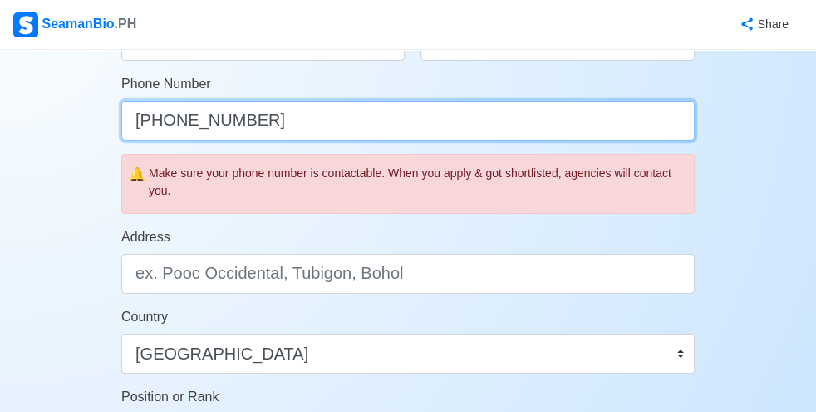
scroll to position [530, 0]
type input "+639310290638"
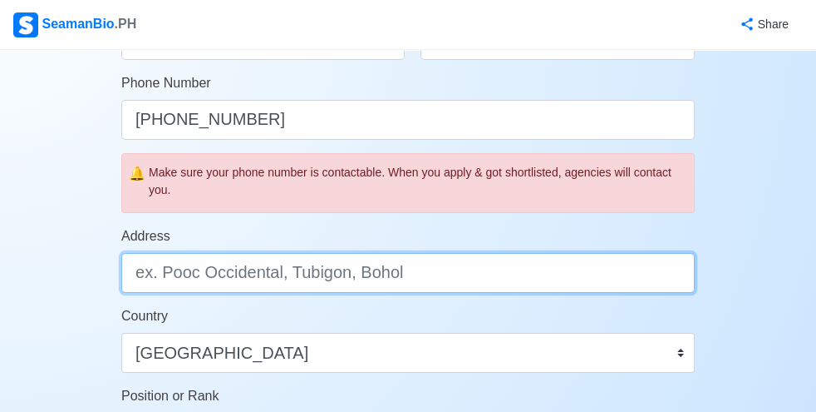
click at [254, 271] on input "Address" at bounding box center [408, 273] width 574 height 40
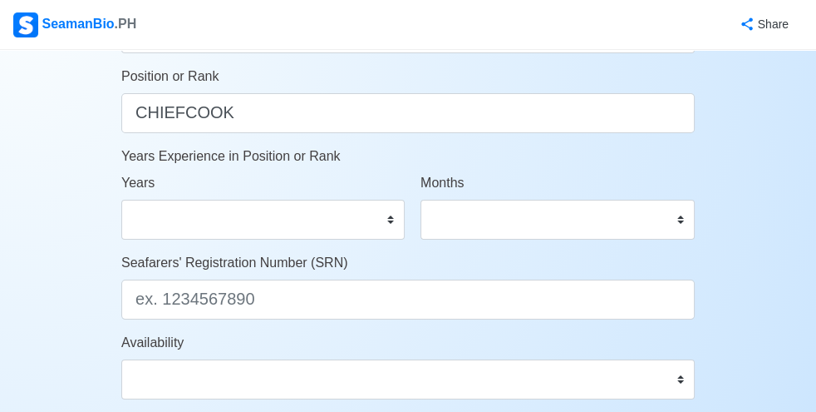
scroll to position [863, 0]
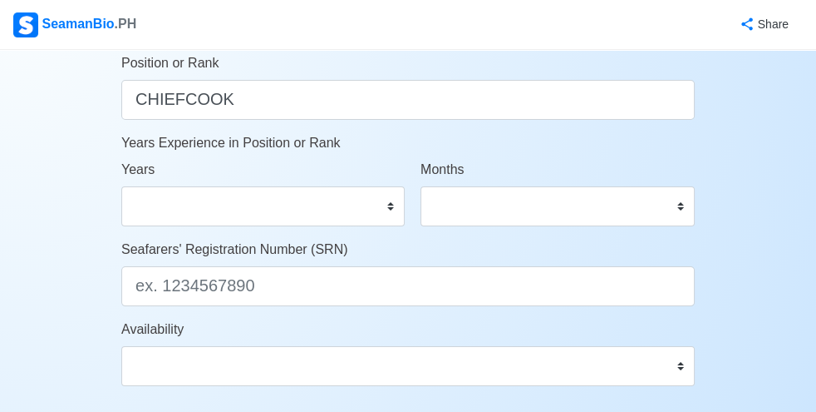
type input "SAN JOSE PUROK 7 PILAR SORSOGON 4714"
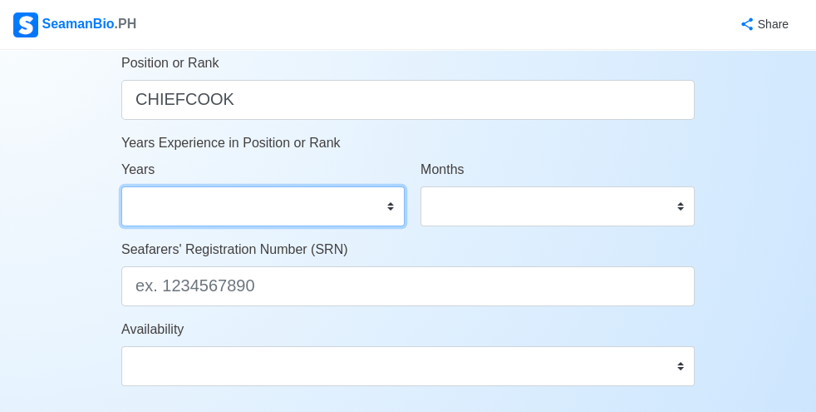
click at [392, 207] on select "0 1 2 3 4 5 6 7 8 9 10 11 12 13 14 15 16 17 18 19 20 21 22 23 24 25 26 27 28 29…" at bounding box center [263, 206] width 284 height 40
click at [391, 201] on select "0 1 2 3 4 5 6 7 8 9 10 11 12 13 14 15 16 17 18 19 20 21 22 23 24 25 26 27 28 29…" at bounding box center [263, 206] width 284 height 40
click at [392, 201] on select "0 1 2 3 4 5 6 7 8 9 10 11 12 13 14 15 16 17 18 19 20 21 22 23 24 25 26 27 28 29…" at bounding box center [263, 206] width 284 height 40
select select "6"
click at [229, 186] on select "0 1 2 3 4 5 6 7 8 9 10 11 12 13 14 15 16 17 18 19 20 21 22 23 24 25 26 27 28 29…" at bounding box center [263, 206] width 284 height 40
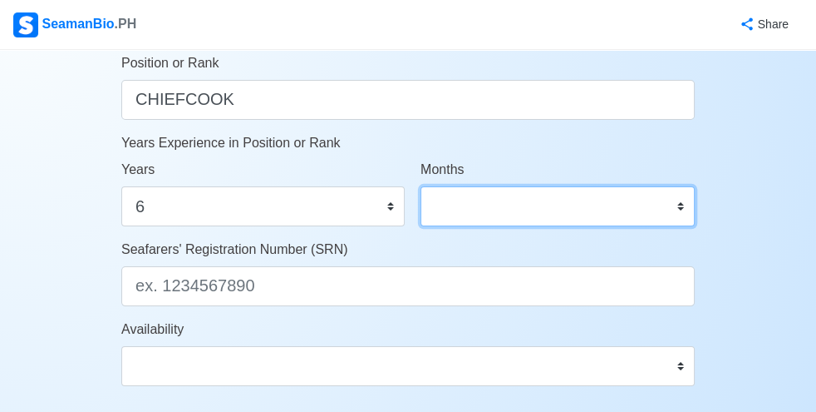
click at [574, 208] on select "0 1 2 3 4 5 6 7 8 9 10 11" at bounding box center [558, 206] width 274 height 40
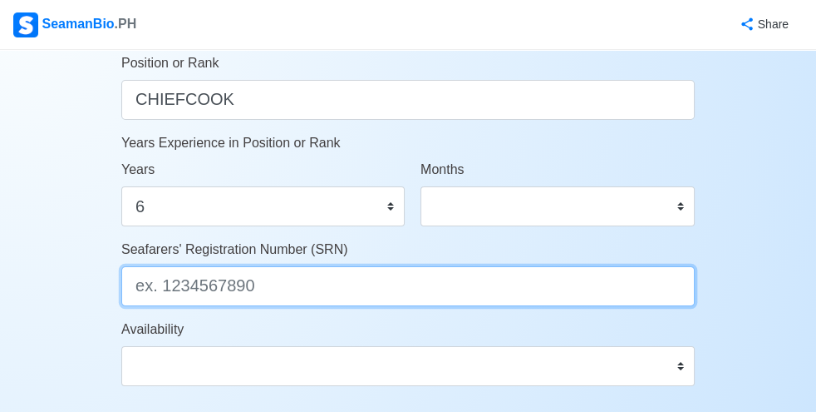
click at [515, 266] on input "Seafarers' Registration Number (SRN)" at bounding box center [408, 286] width 574 height 40
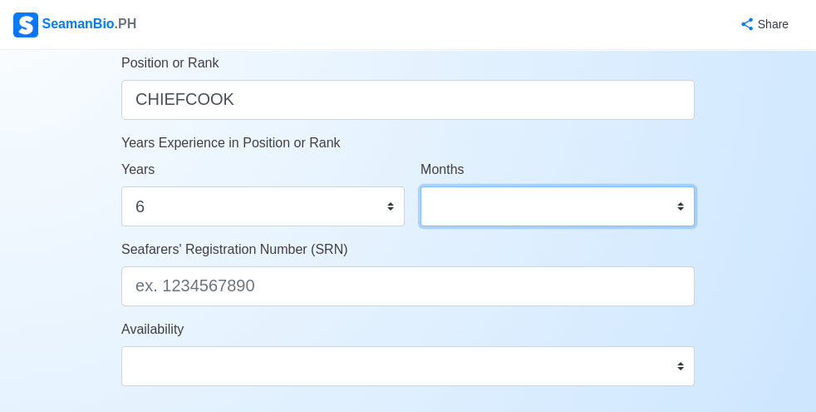
click at [574, 206] on select "0 1 2 3 4 5 6 7 8 9 10 11" at bounding box center [558, 206] width 274 height 40
select select "9"
click at [421, 186] on select "0 1 2 3 4 5 6 7 8 9 10 11" at bounding box center [558, 206] width 274 height 40
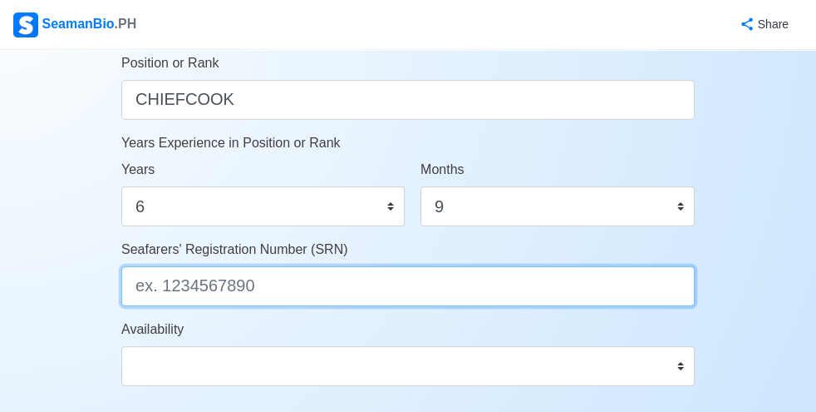
click at [284, 284] on input "Seafarers' Registration Number (SRN)" at bounding box center [408, 286] width 574 height 40
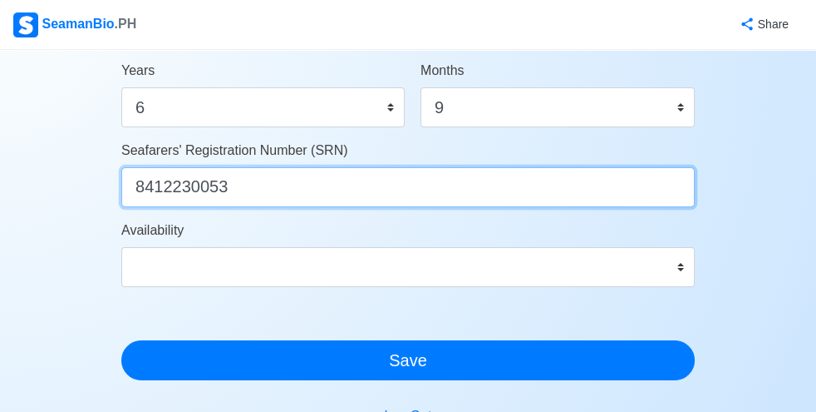
scroll to position [974, 0]
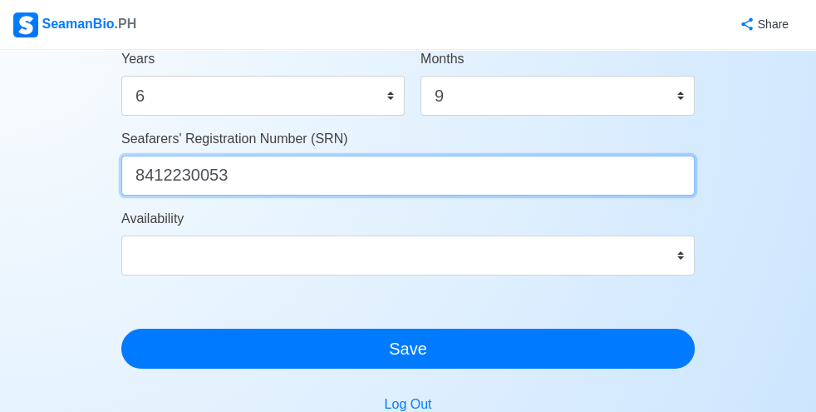
type input "8412230053"
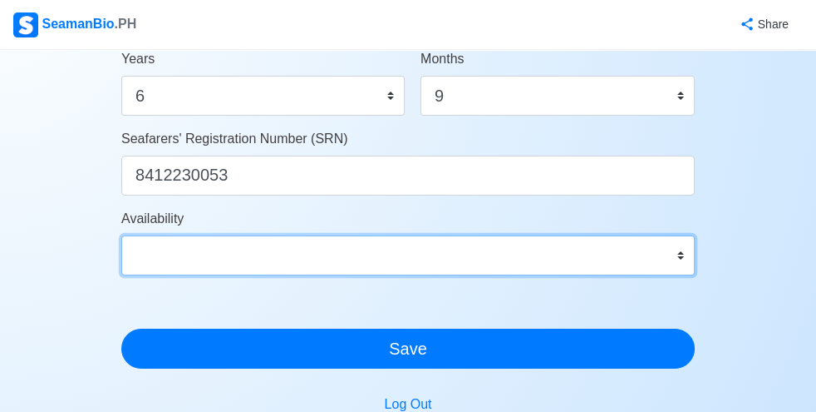
click at [574, 254] on select "Immediate Oct 2025 Nov 2025 Dec 2025 Jan 2026 Feb 2026 Mar 2026 Apr 2026 May 20…" at bounding box center [408, 255] width 574 height 40
select select "1759244400000"
click at [229, 235] on select "Immediate Oct 2025 Nov 2025 Dec 2025 Jan 2026 Feb 2026 Mar 2026 Apr 2026 May 20…" at bounding box center [408, 255] width 574 height 40
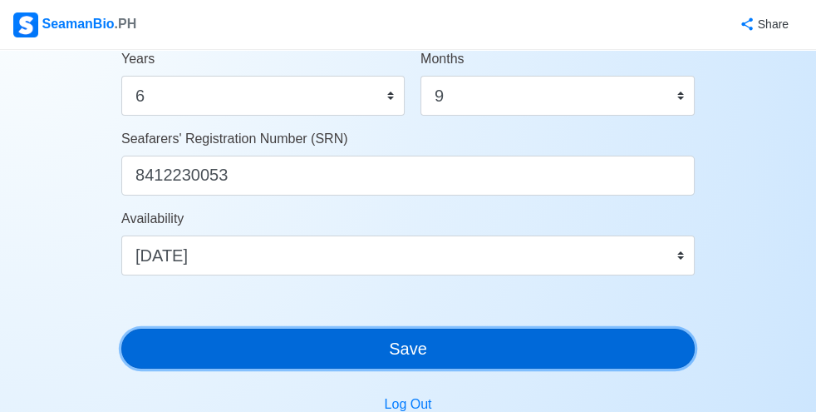
click at [417, 350] on button "Save" at bounding box center [408, 348] width 574 height 40
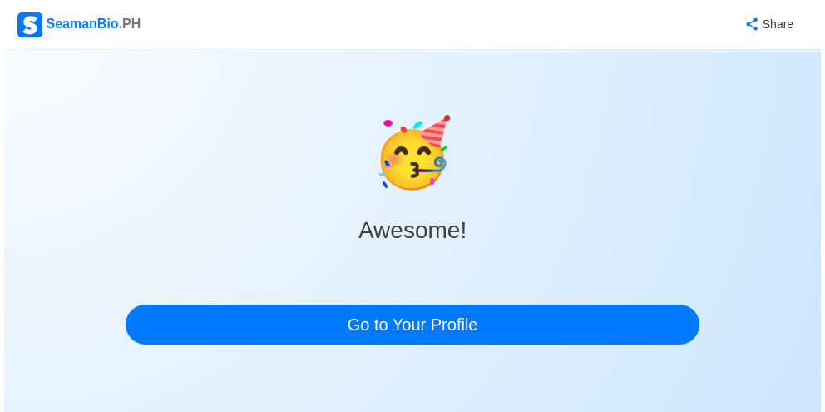
scroll to position [0, 0]
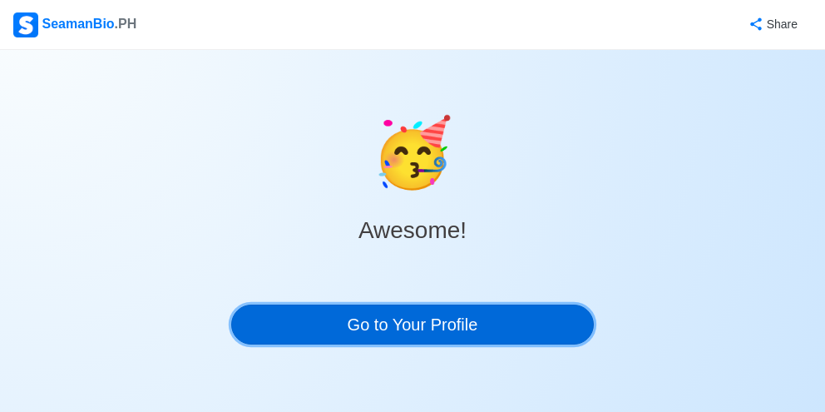
click at [407, 320] on link "Go to Your Profile" at bounding box center [412, 324] width 362 height 40
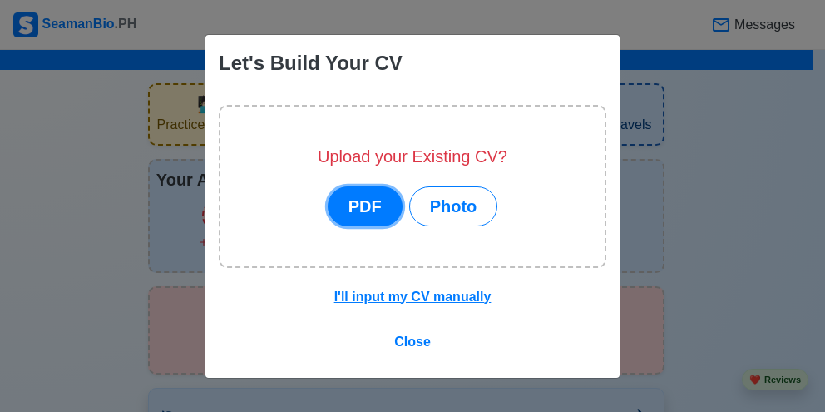
click at [374, 210] on button "PDF" at bounding box center [365, 206] width 75 height 40
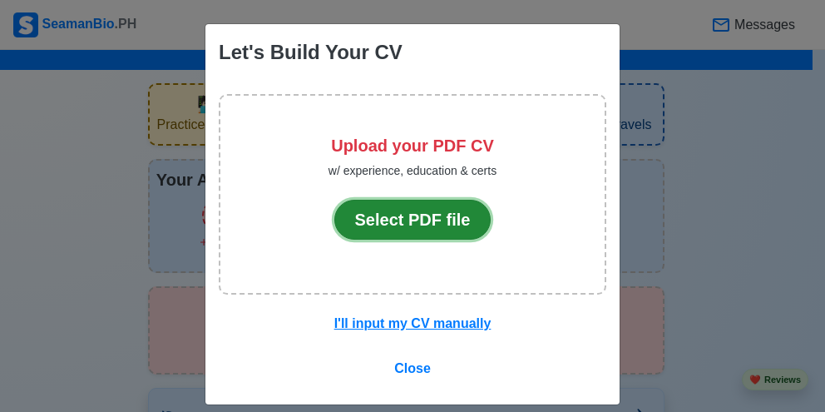
click at [409, 220] on button "Select PDF file" at bounding box center [412, 220] width 157 height 40
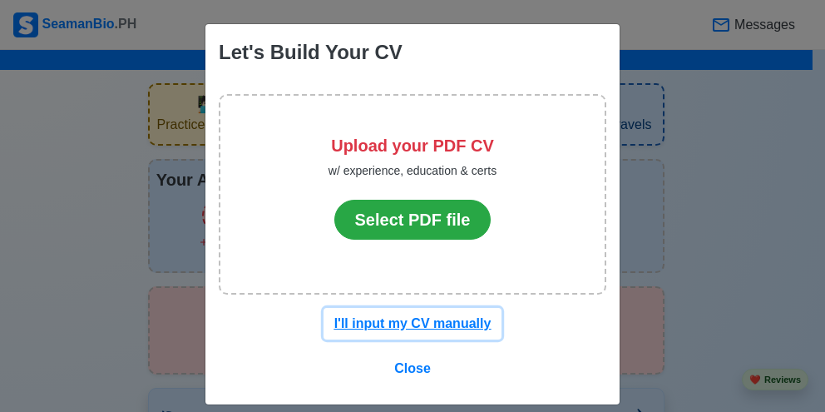
click at [427, 321] on u "I'll input my CV manually" at bounding box center [412, 323] width 157 height 14
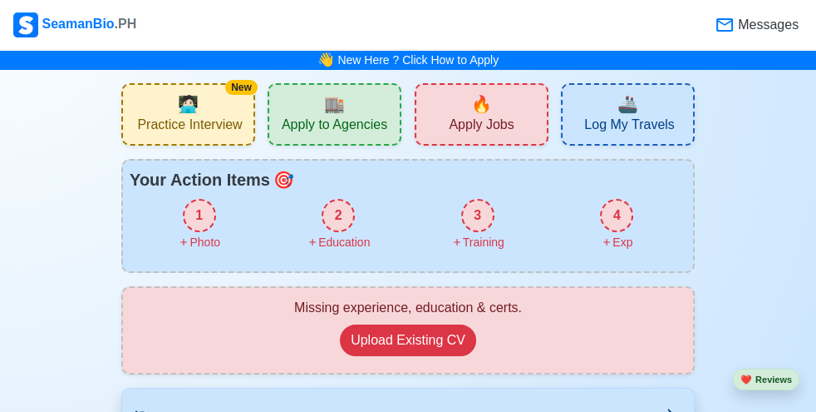
click at [216, 210] on div "1" at bounding box center [199, 215] width 33 height 33
